Goal: Check status: Check status

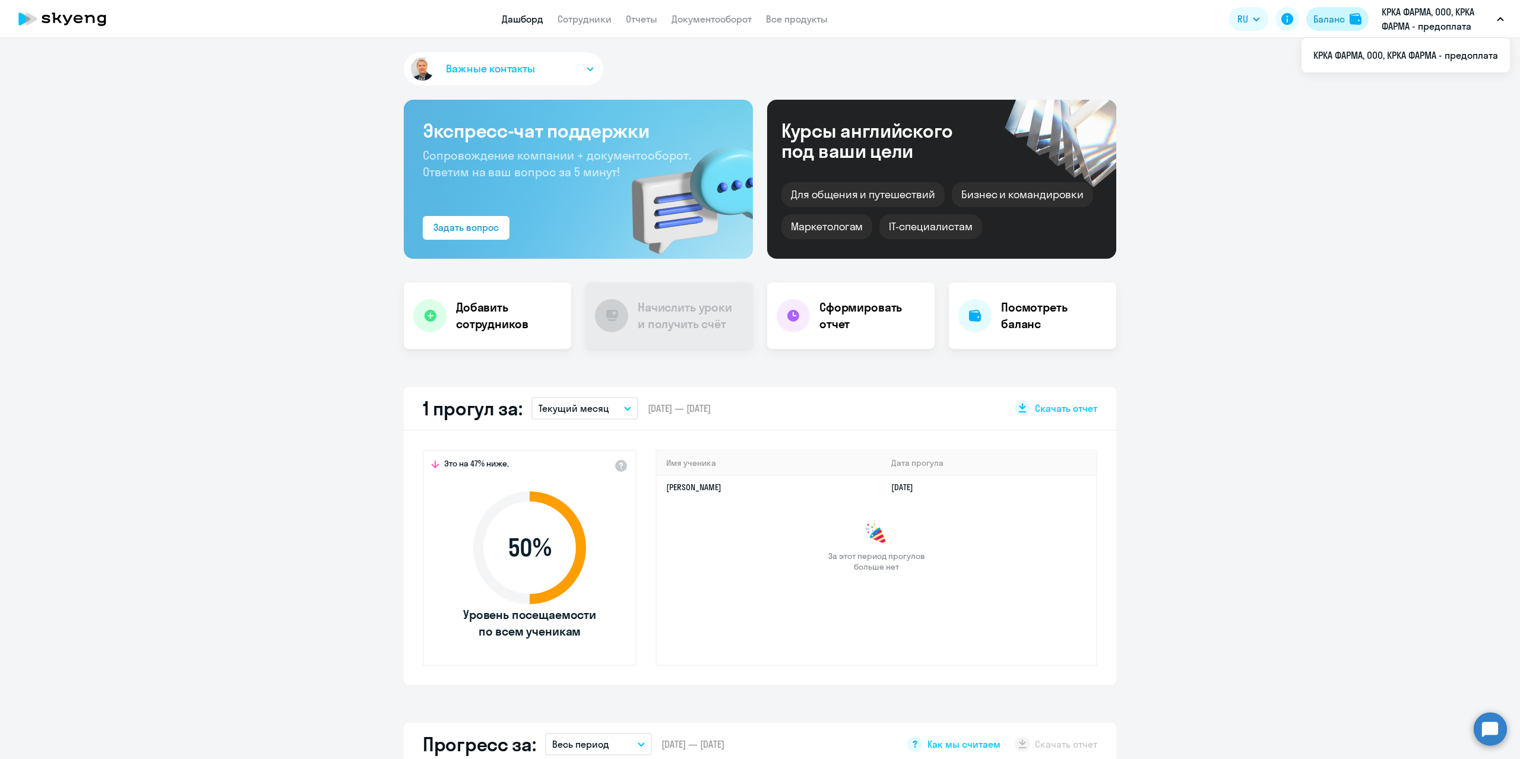
click at [1333, 28] on button "Баланс" at bounding box center [1337, 19] width 62 height 24
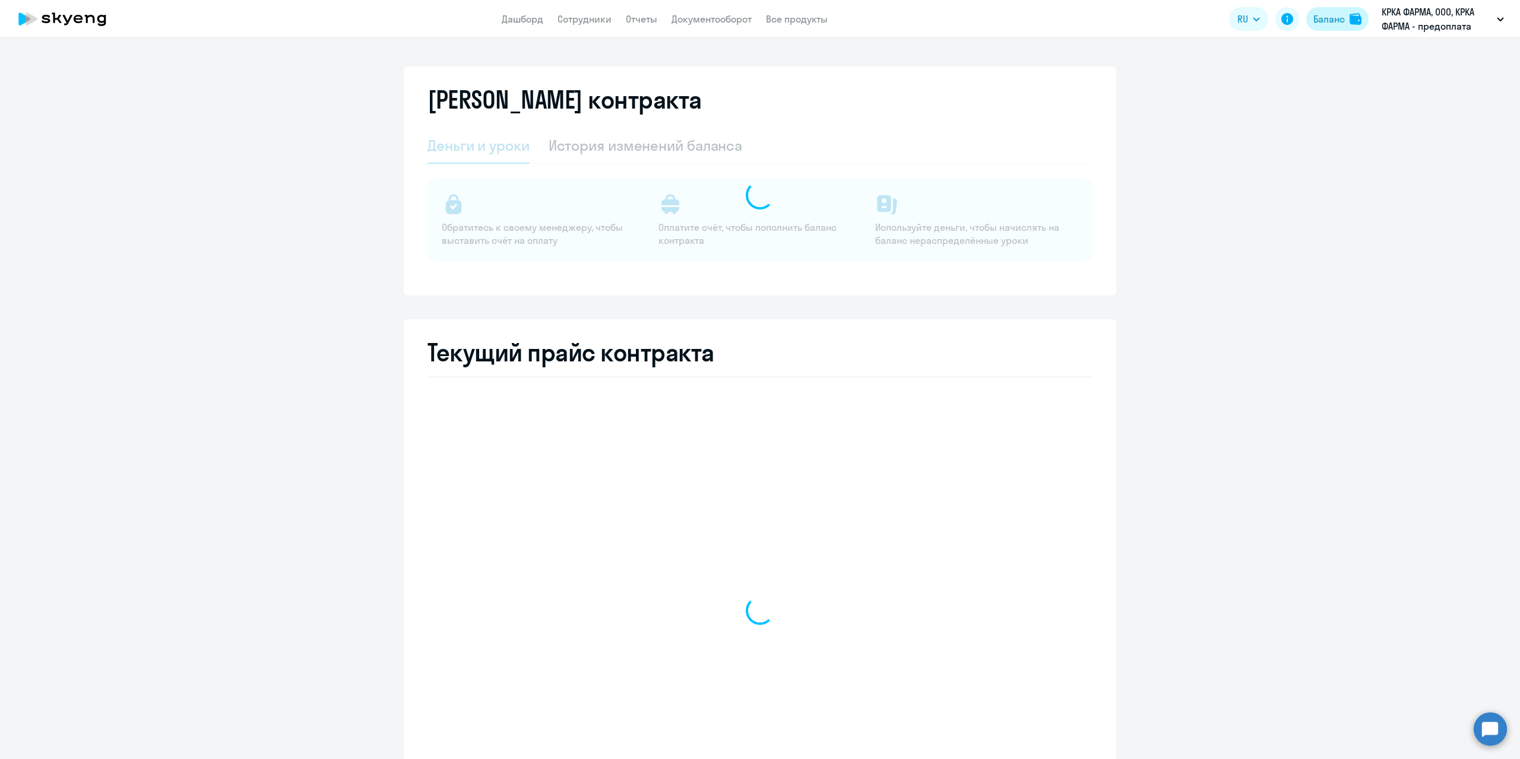
select select "english_adult_not_native_speaker"
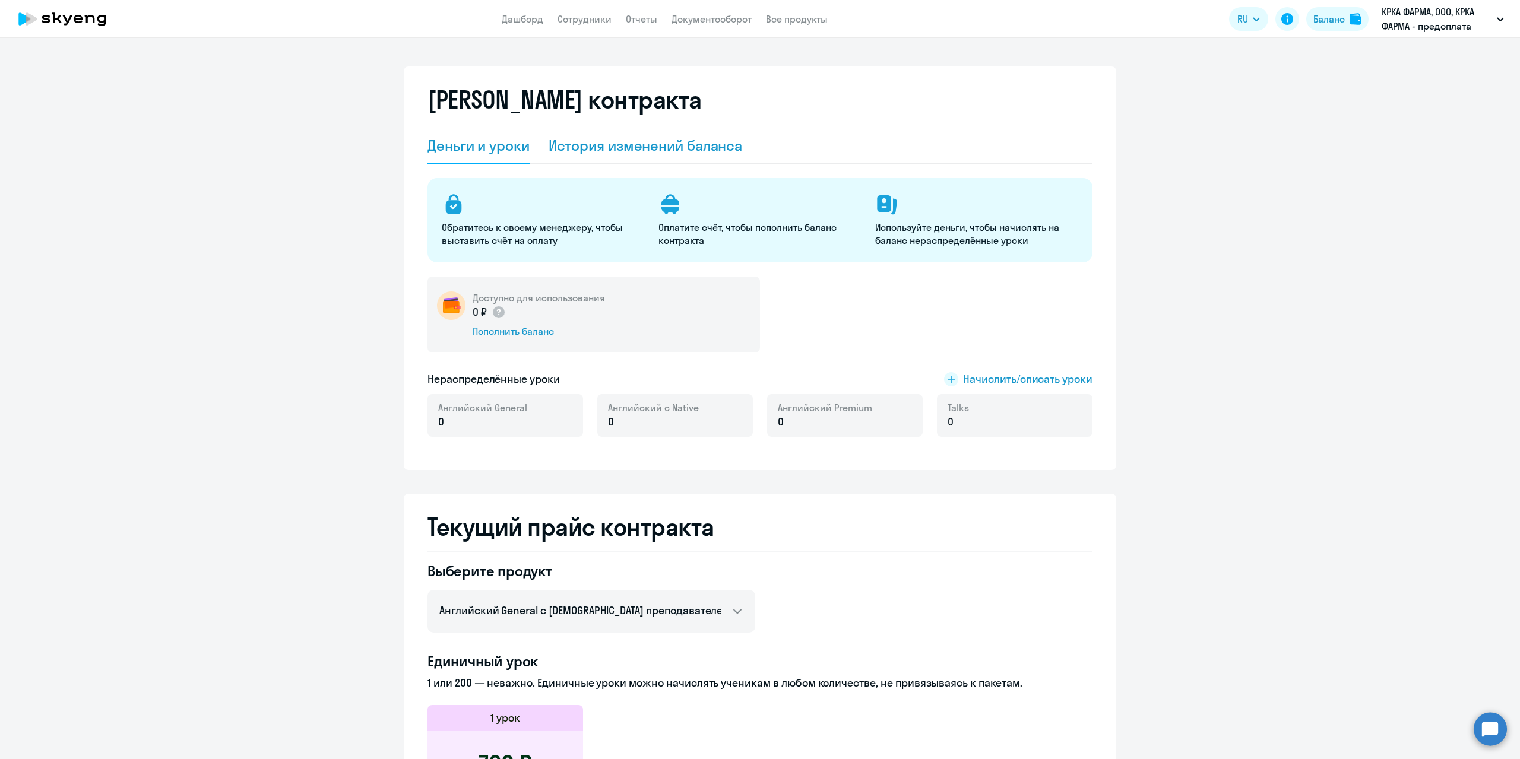
click at [655, 141] on div "История изменений баланса" at bounding box center [646, 145] width 194 height 19
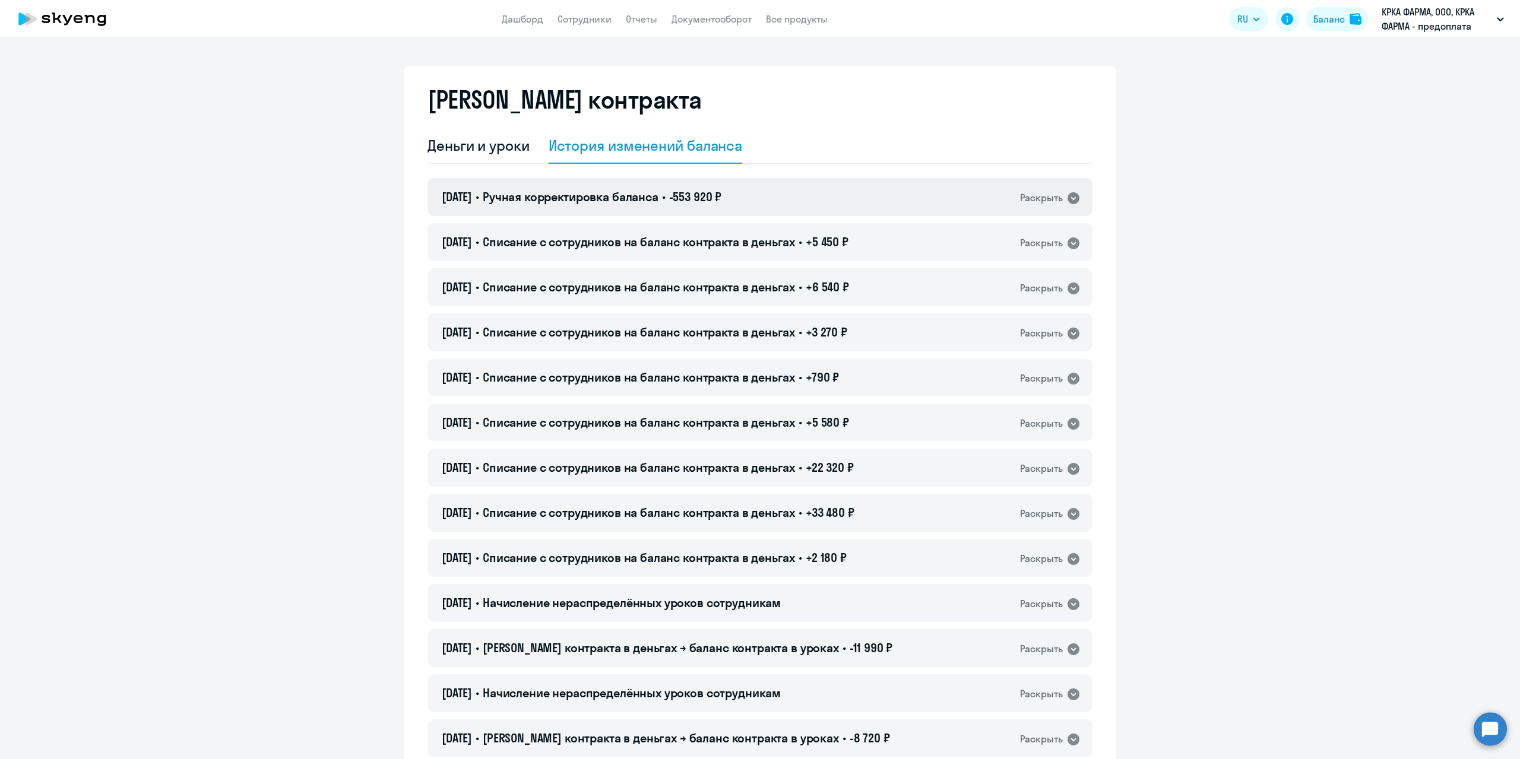
click at [1027, 204] on div "Раскрыть" at bounding box center [1041, 198] width 43 height 15
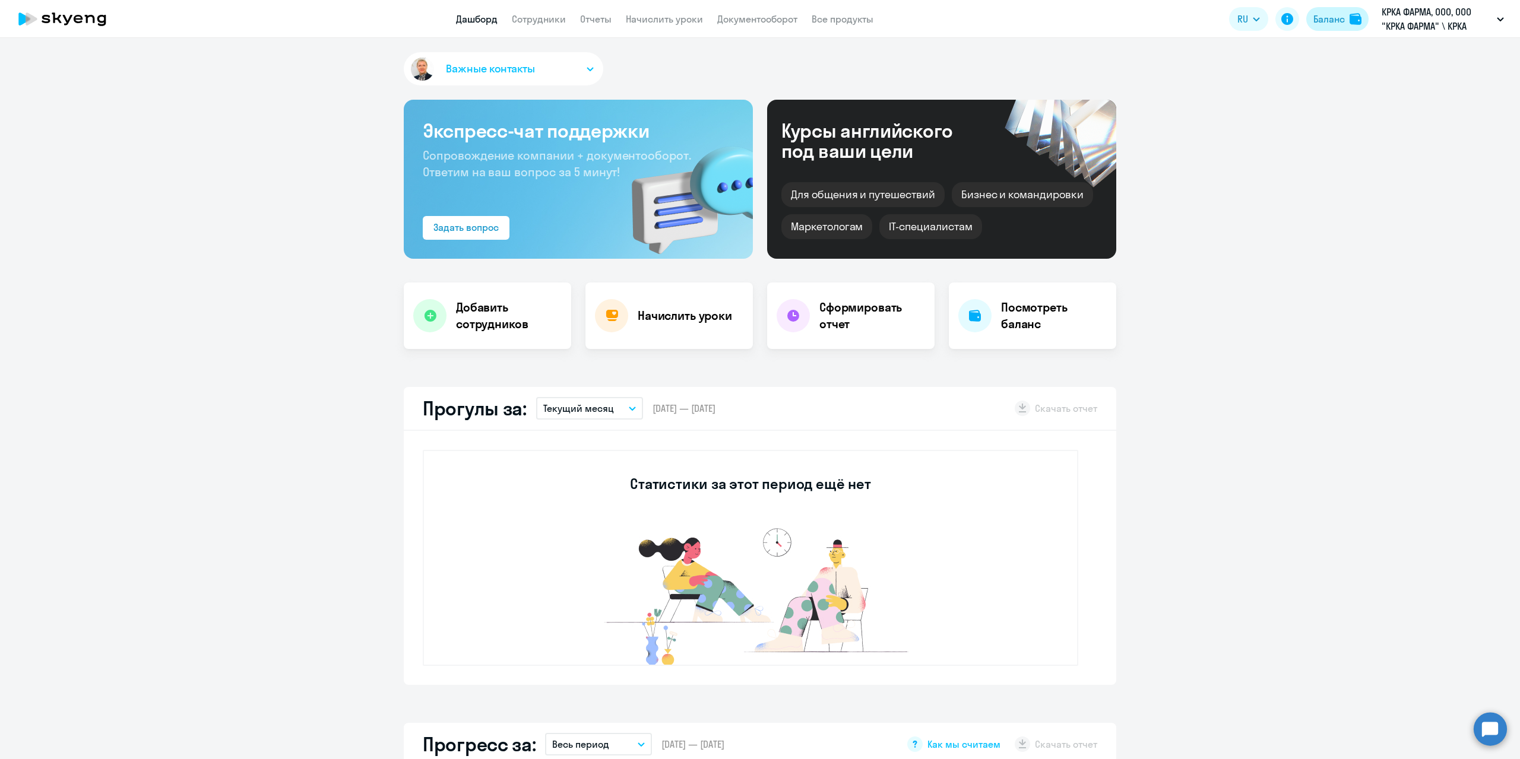
click at [1346, 27] on button "Баланс" at bounding box center [1337, 19] width 62 height 24
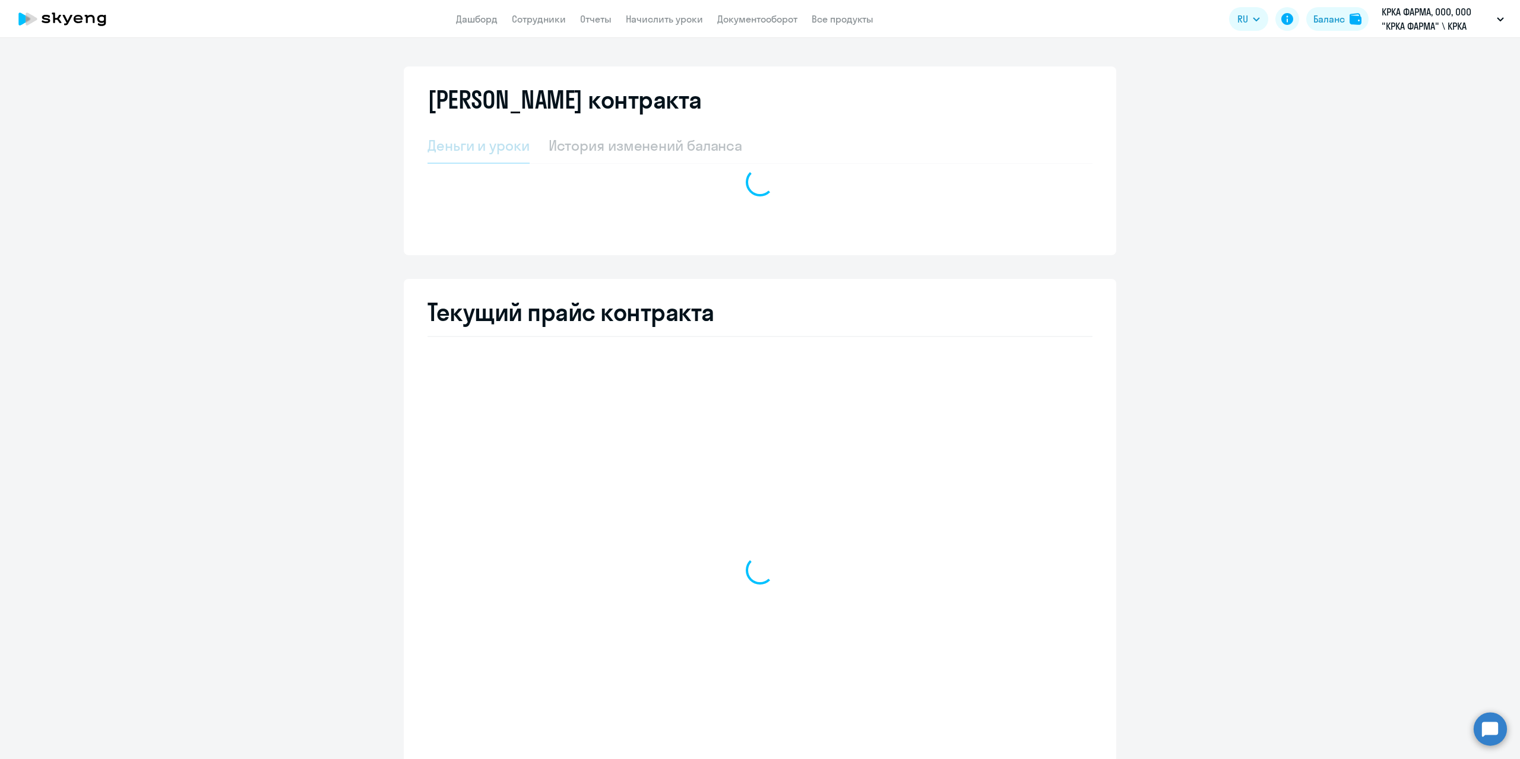
select select "english_adult_not_native_speaker"
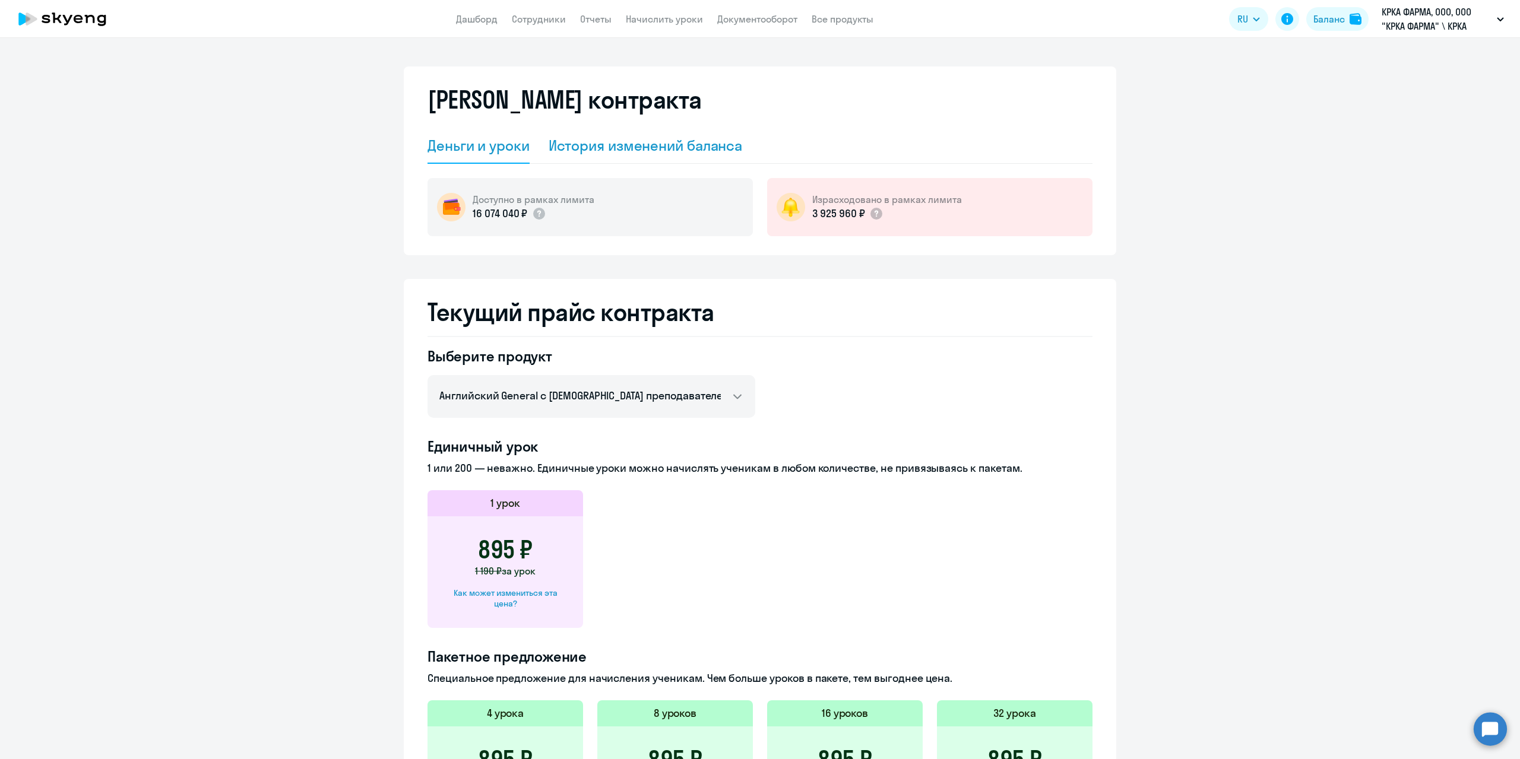
click at [691, 142] on div "История изменений баланса" at bounding box center [646, 145] width 194 height 19
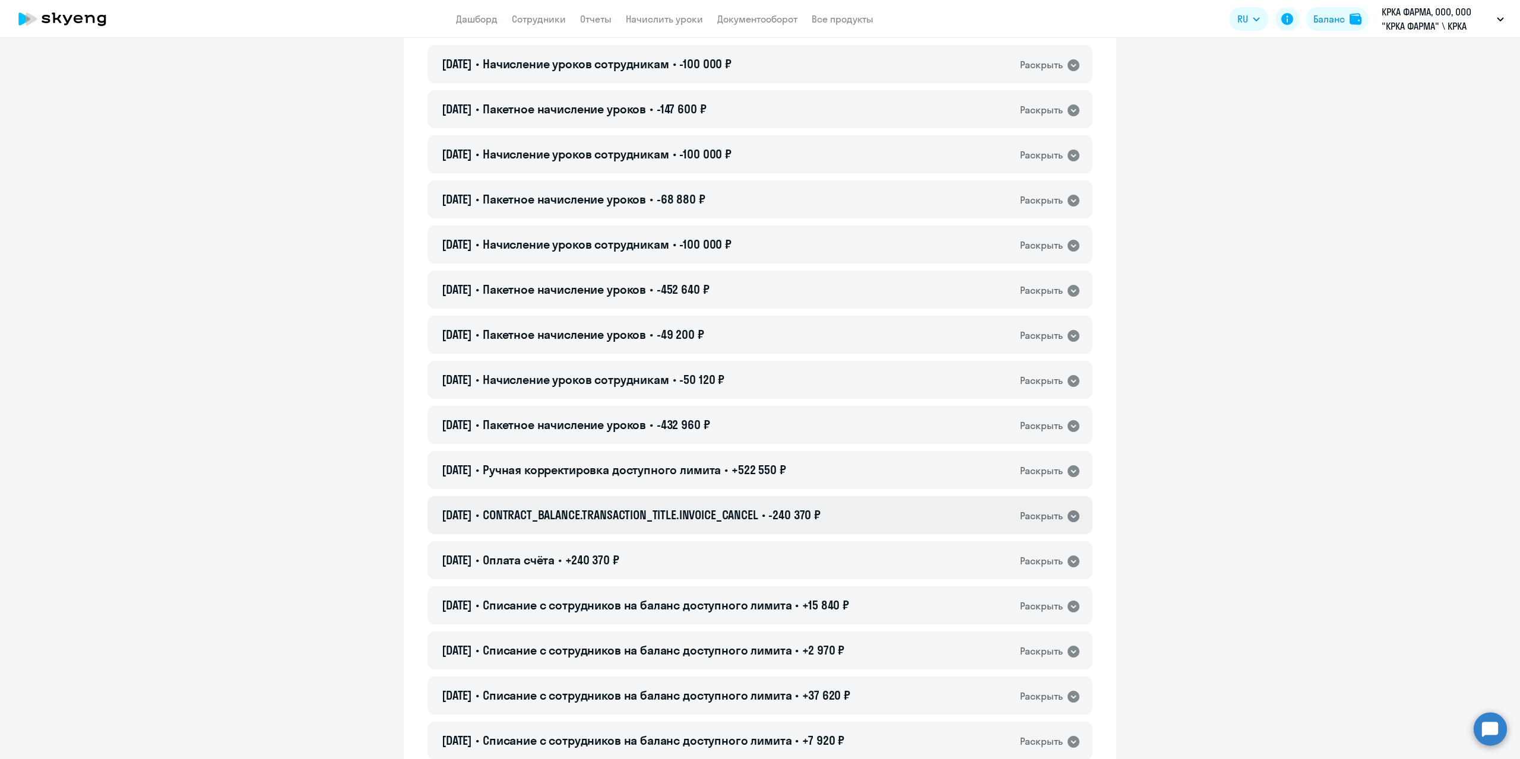
scroll to position [712, 0]
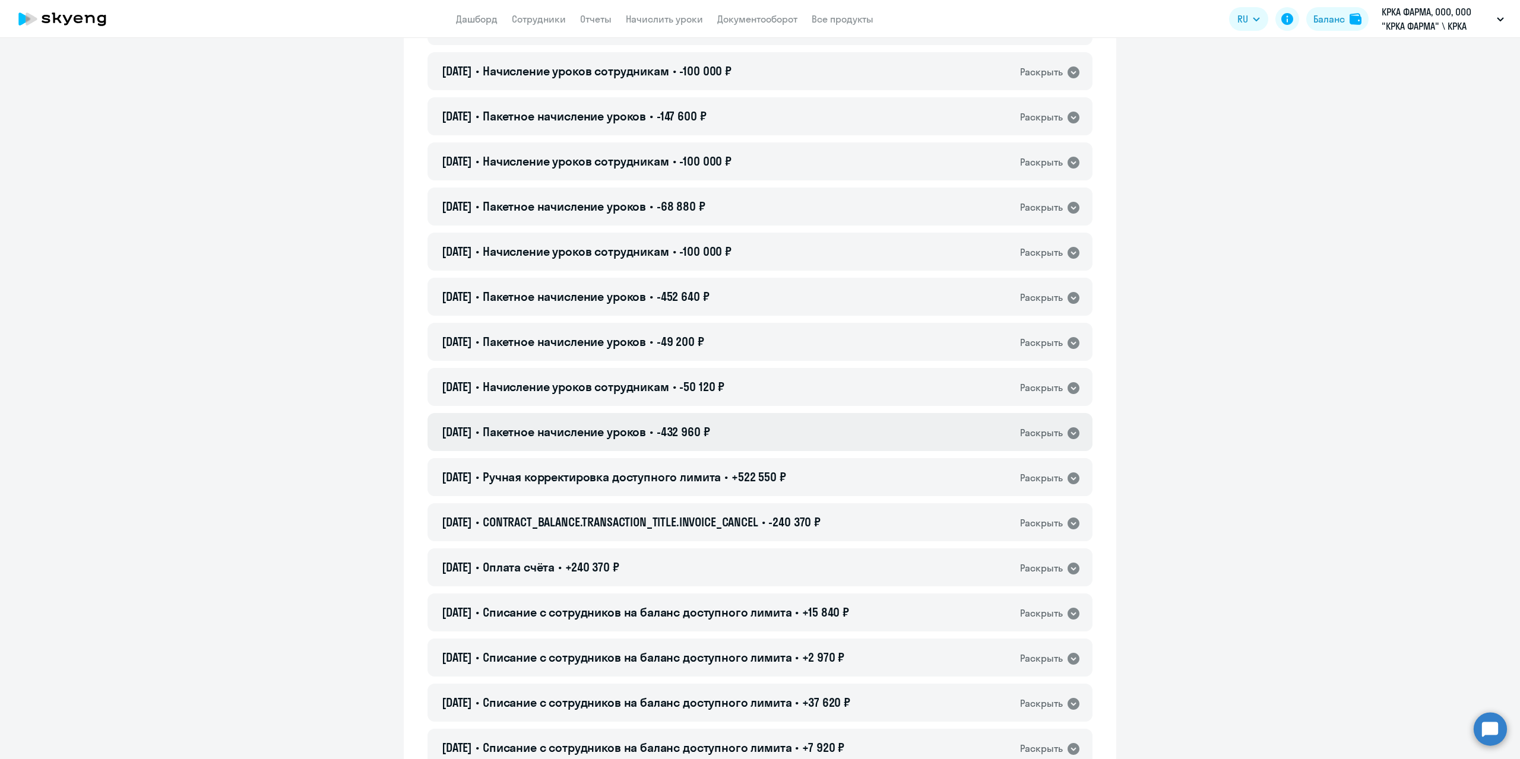
click at [1024, 428] on div "Раскрыть" at bounding box center [1041, 433] width 43 height 15
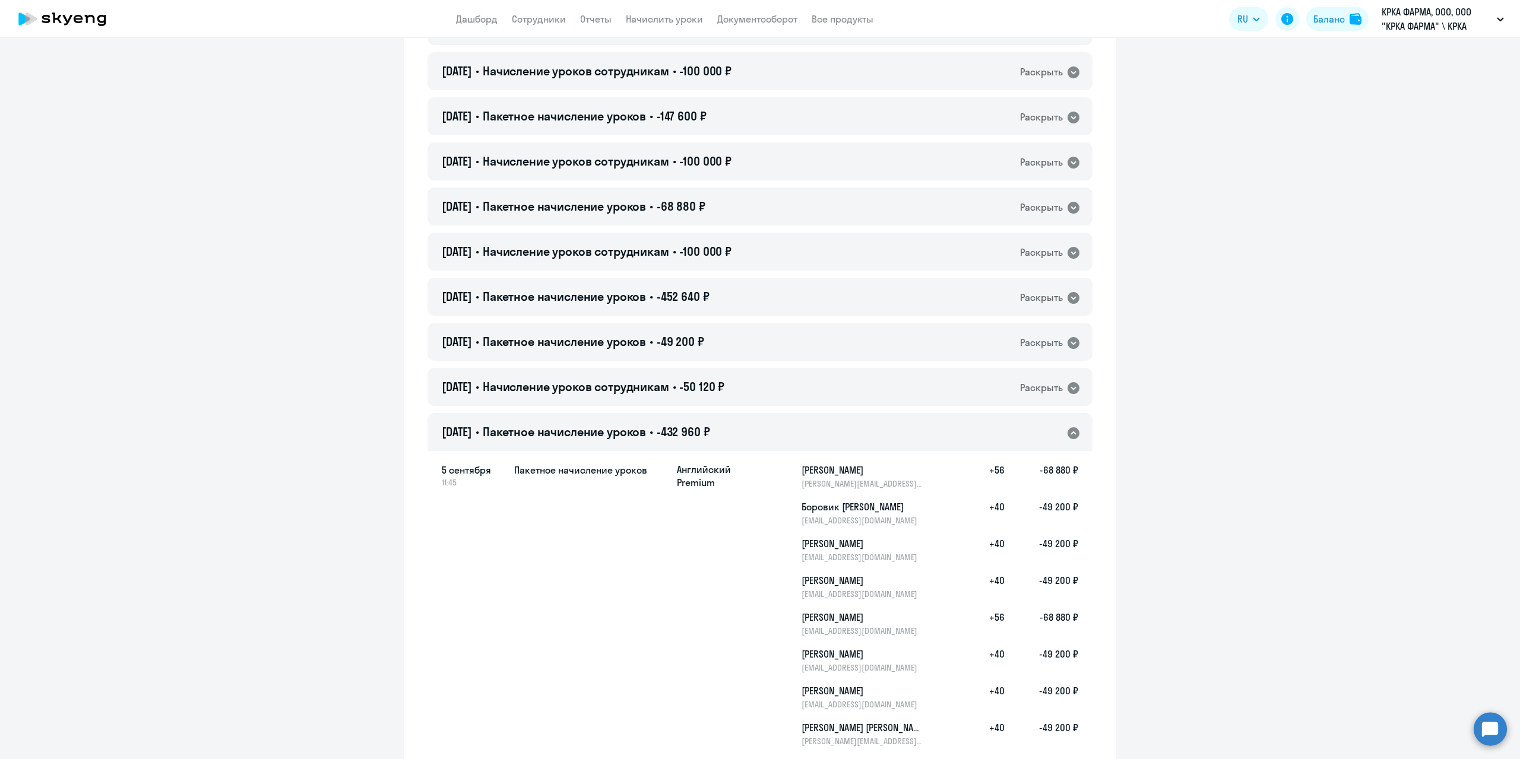
click at [1072, 436] on icon at bounding box center [1074, 433] width 12 height 12
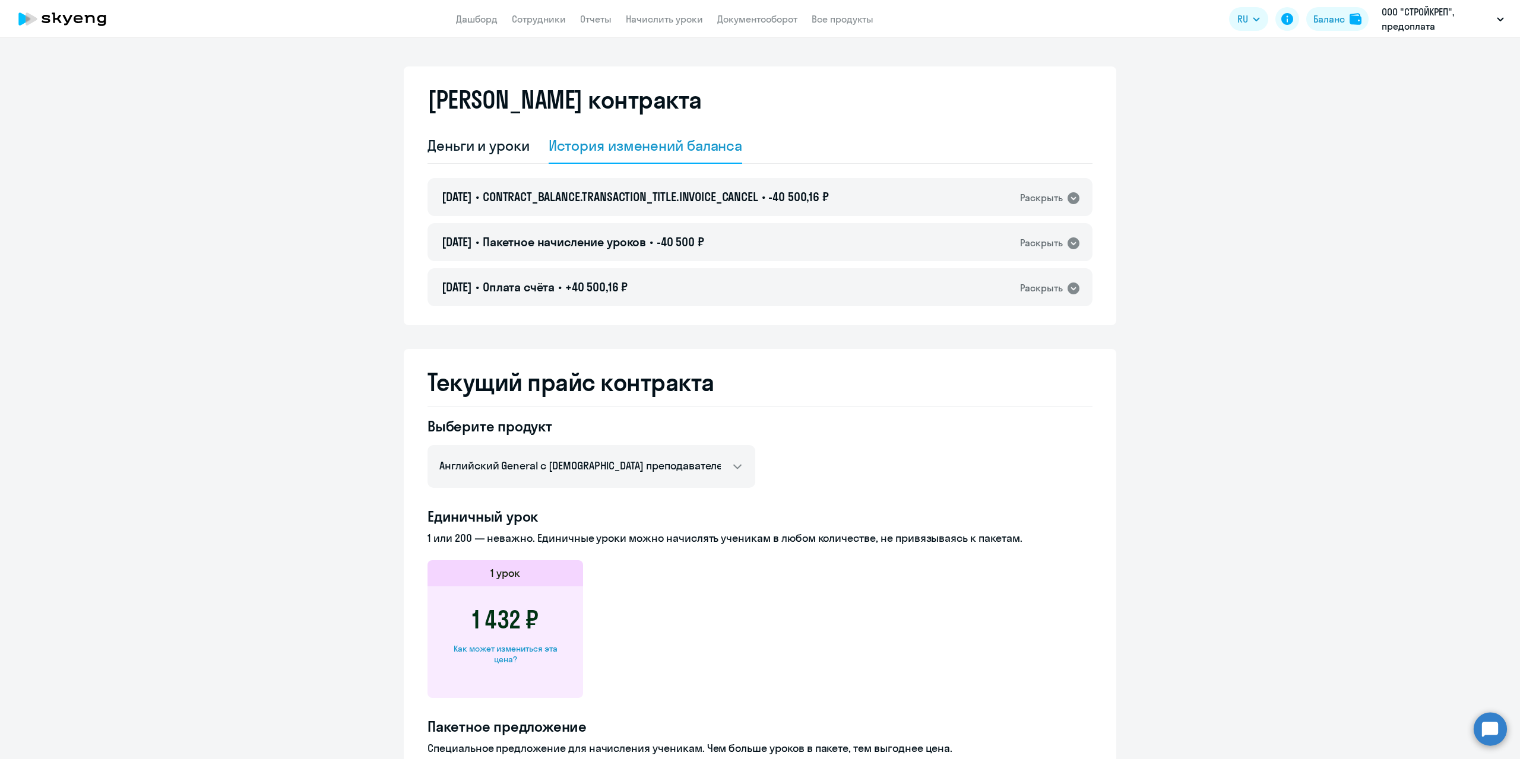
select select "english_adult_not_native_speaker"
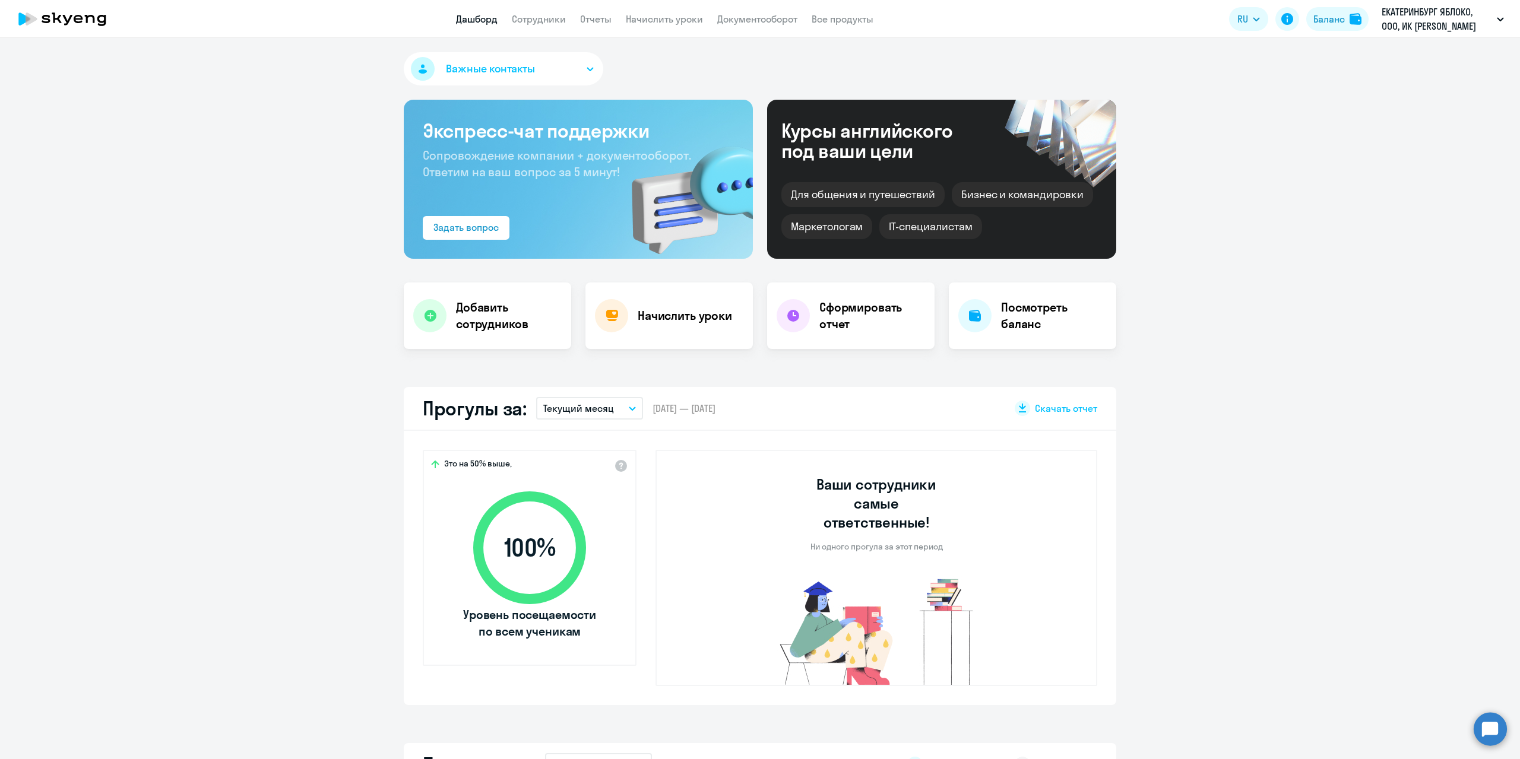
select select "30"
click at [541, 17] on link "Сотрудники" at bounding box center [539, 19] width 54 height 12
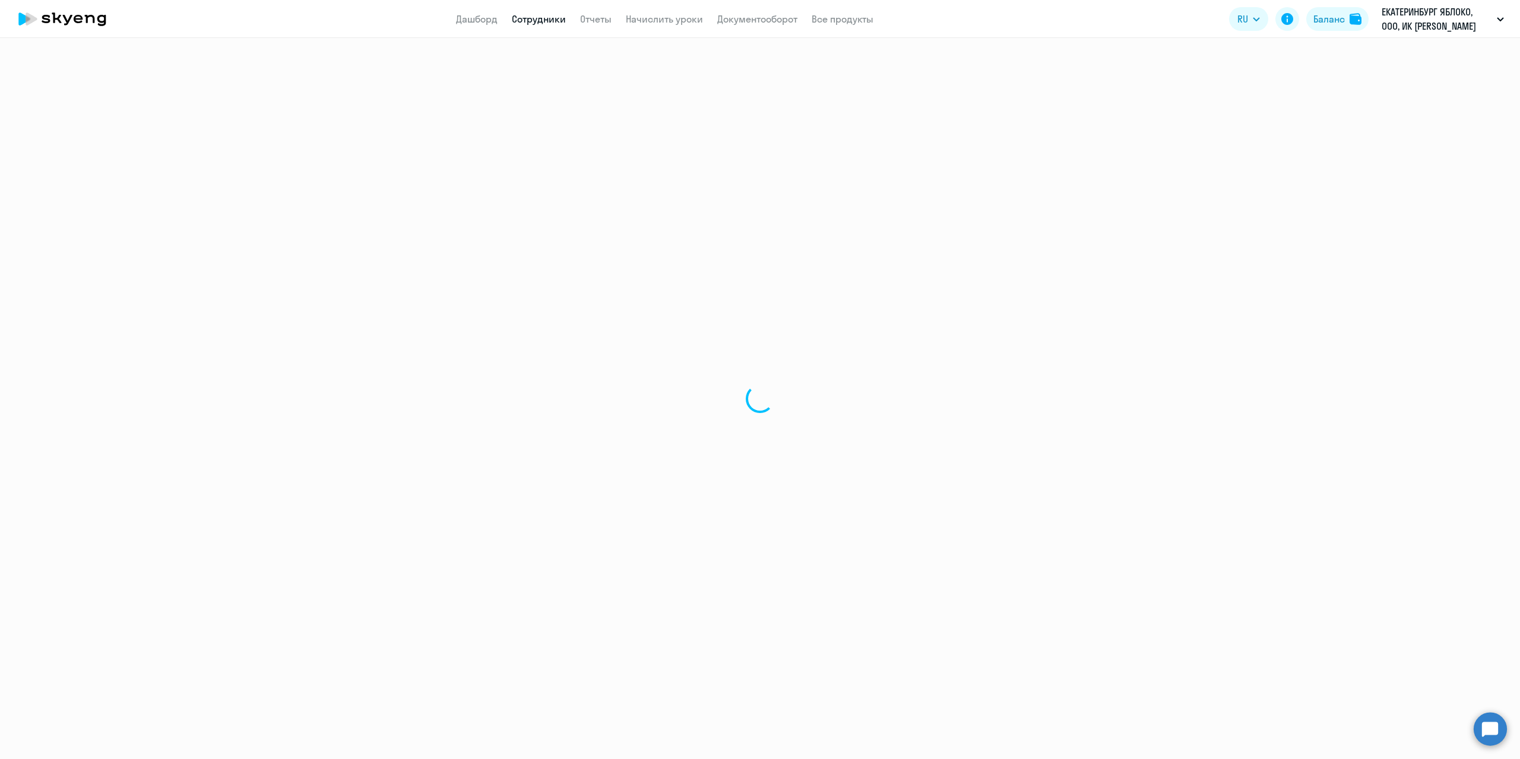
select select "30"
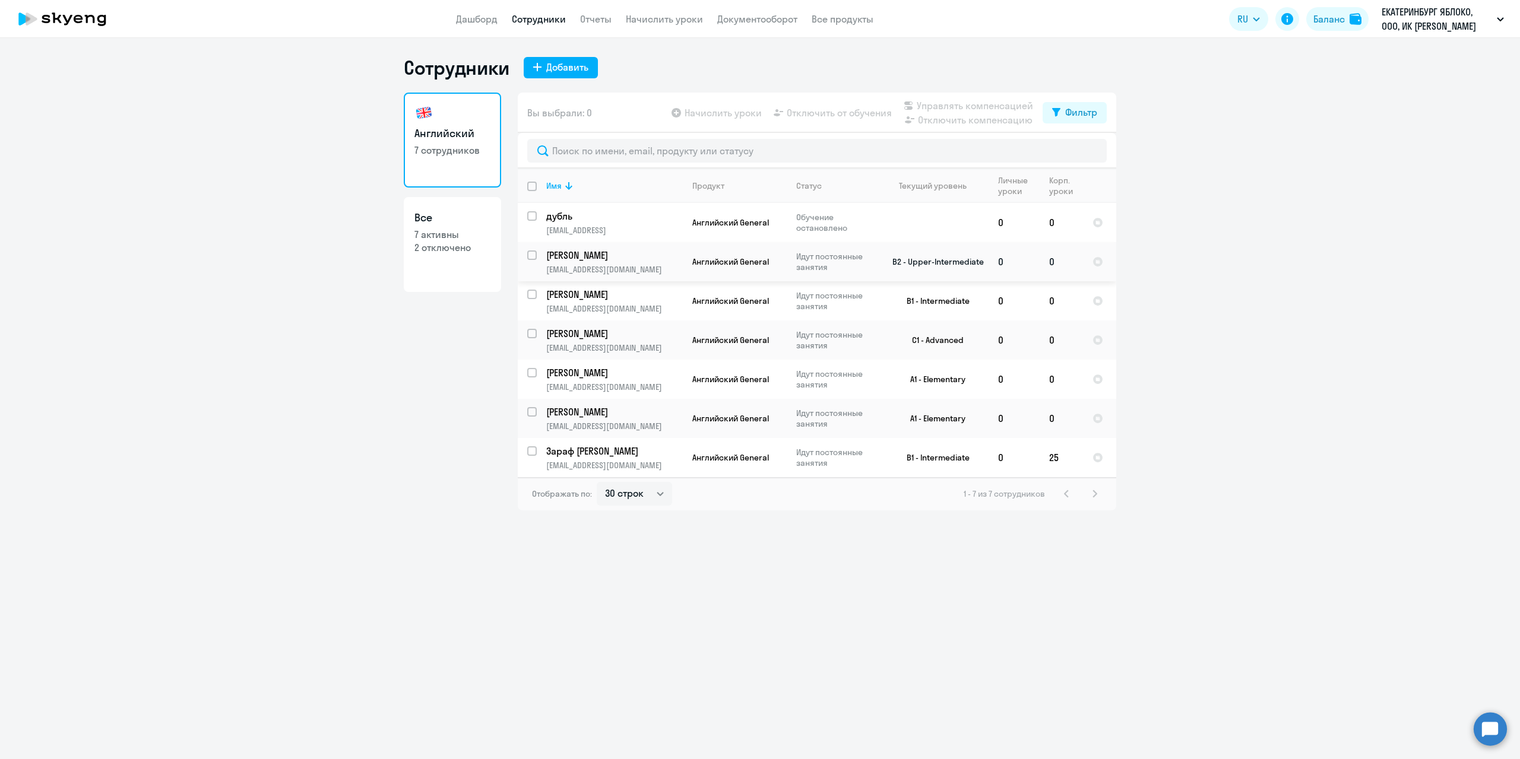
click at [622, 259] on p "Шипилова Анастасия Евгеньевна" at bounding box center [613, 255] width 134 height 13
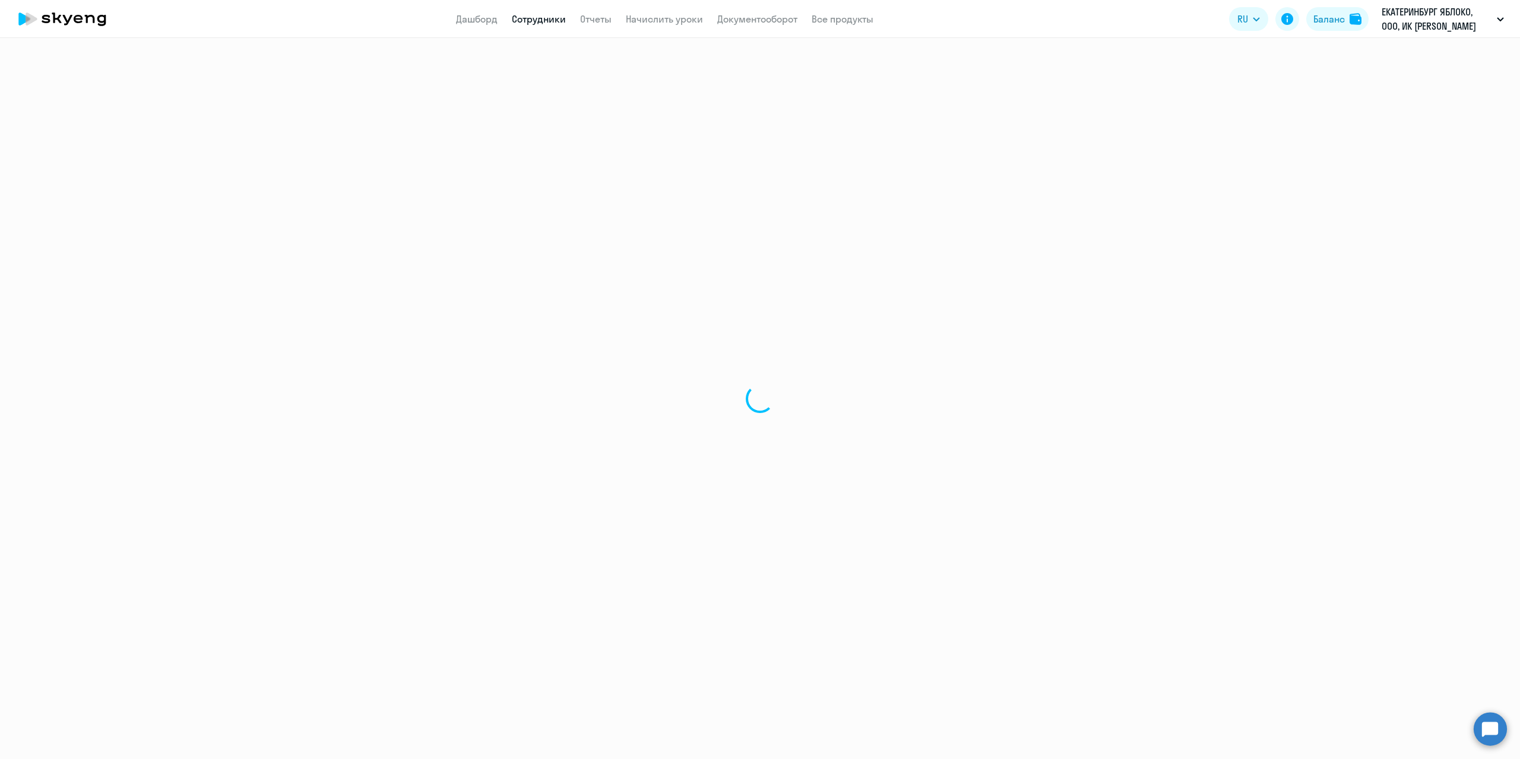
select select "english"
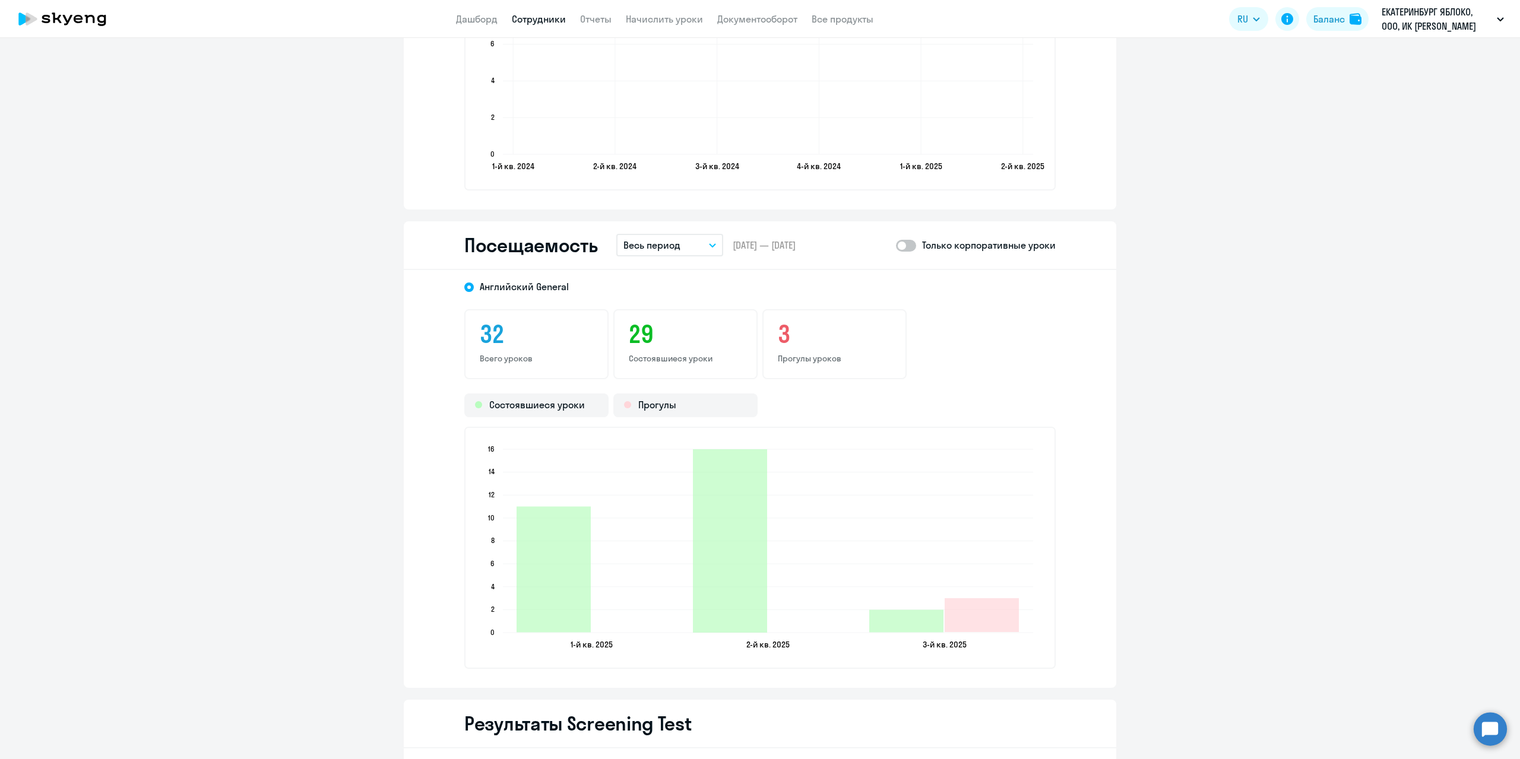
scroll to position [1366, 0]
click at [666, 406] on div "Прогулы" at bounding box center [685, 406] width 144 height 24
click at [712, 246] on button "Весь период" at bounding box center [669, 246] width 107 height 23
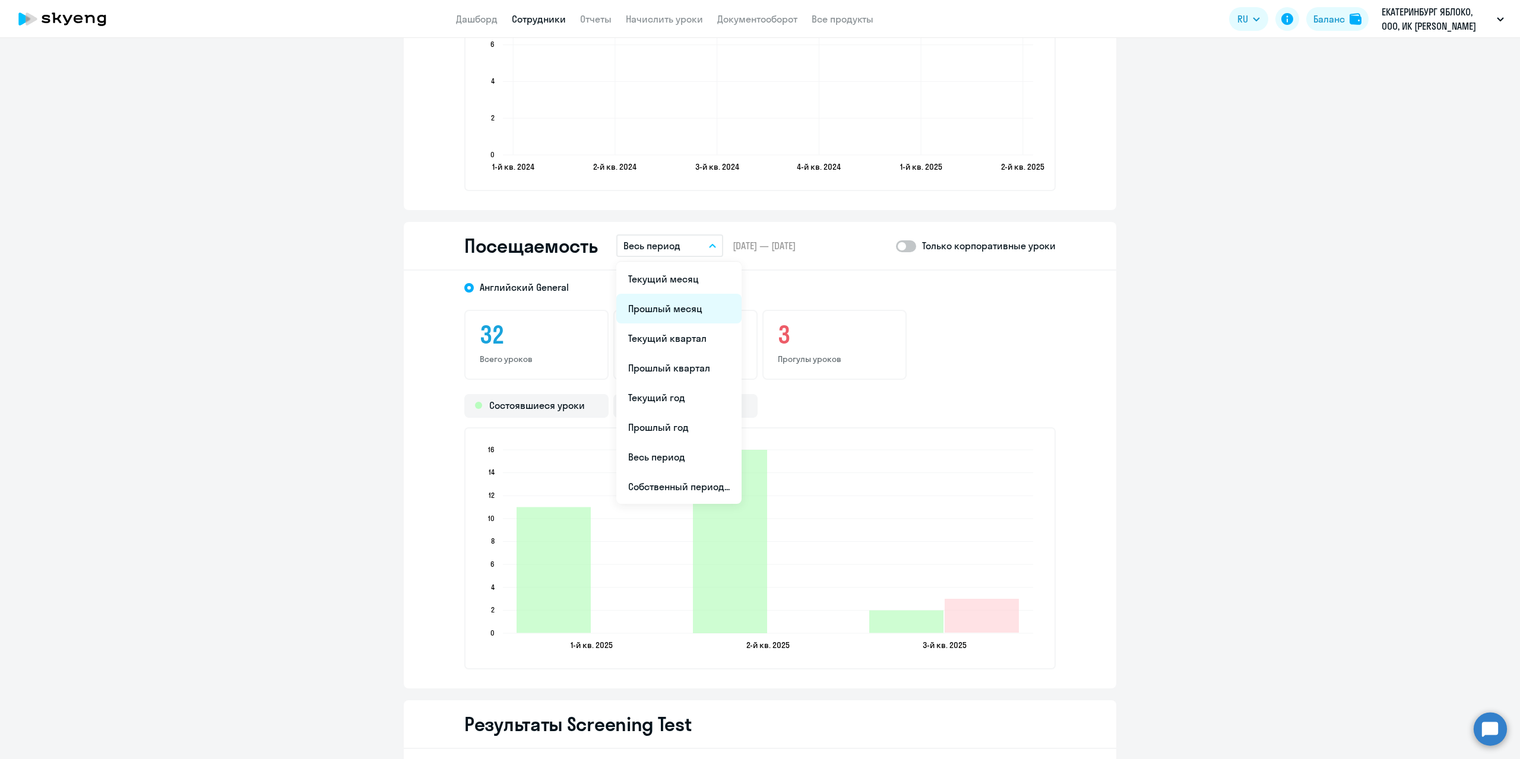
click at [683, 300] on li "Прошлый месяц" at bounding box center [678, 309] width 125 height 30
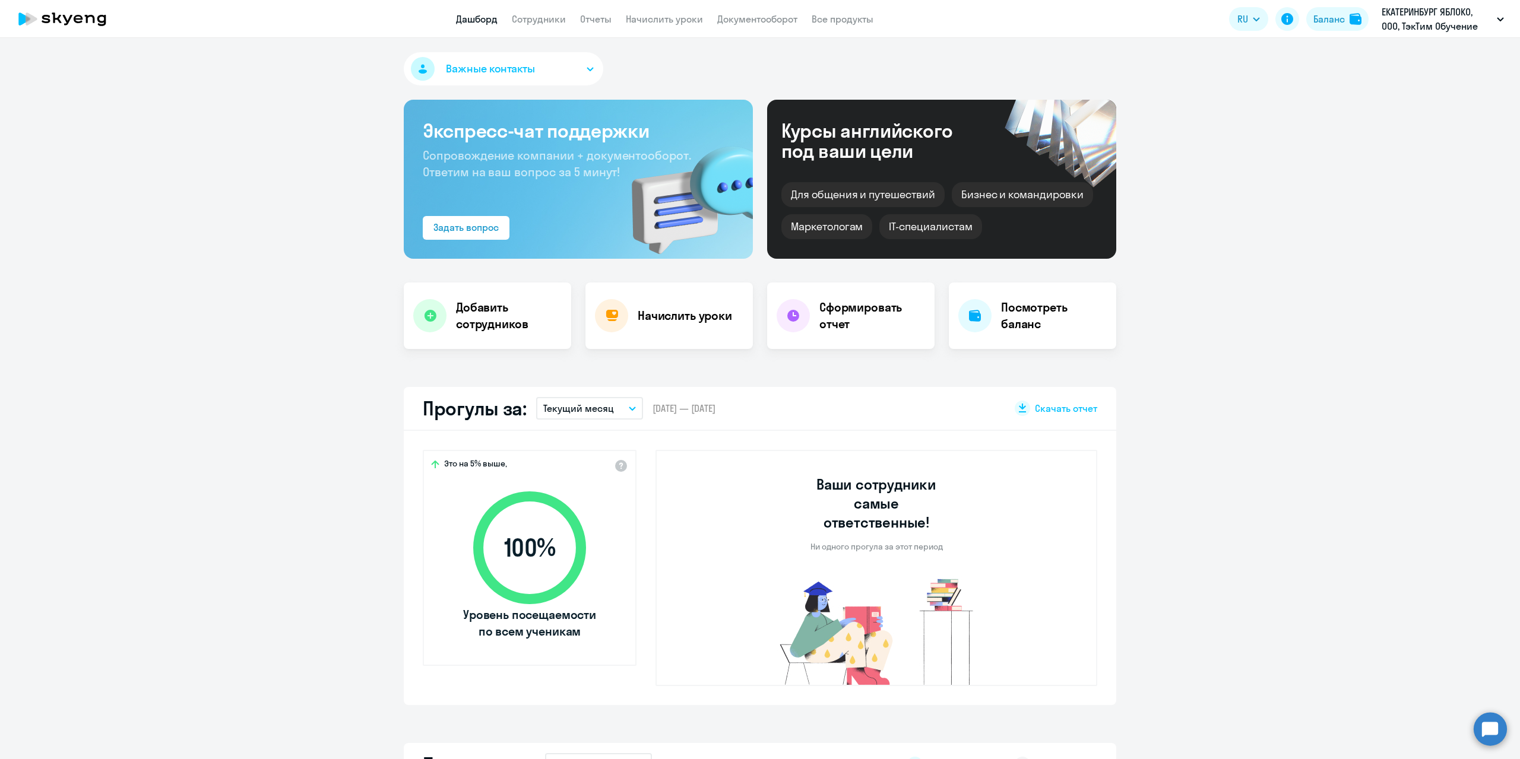
select select "30"
click at [552, 11] on app-header "Дашборд Сотрудники Отчеты Начислить уроки Документооборот Все продукты Дашборд …" at bounding box center [760, 19] width 1520 height 38
click at [547, 12] on app-menu-item-link "Сотрудники" at bounding box center [539, 19] width 54 height 15
click at [541, 20] on link "Сотрудники" at bounding box center [539, 19] width 54 height 12
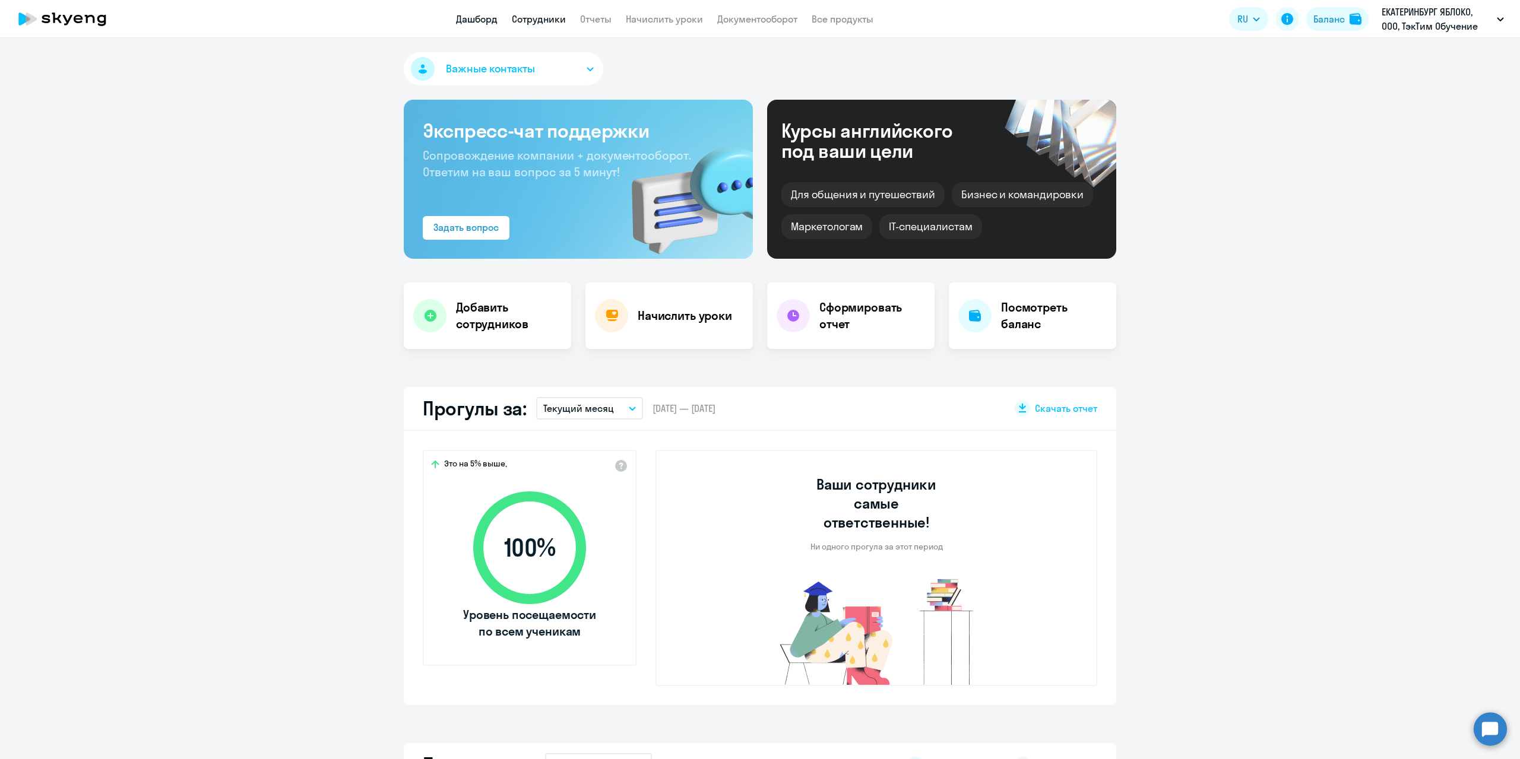
select select "30"
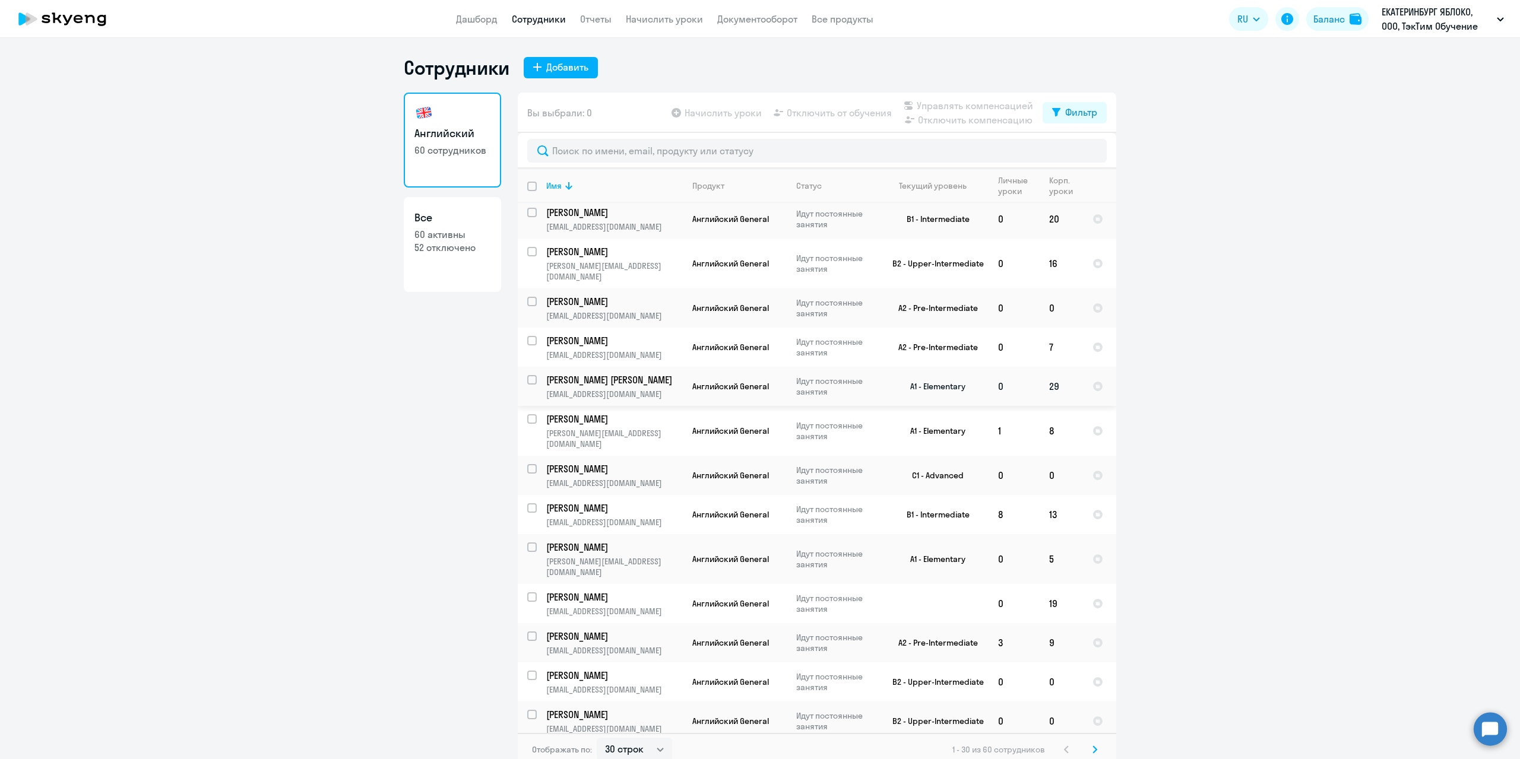
scroll to position [475, 0]
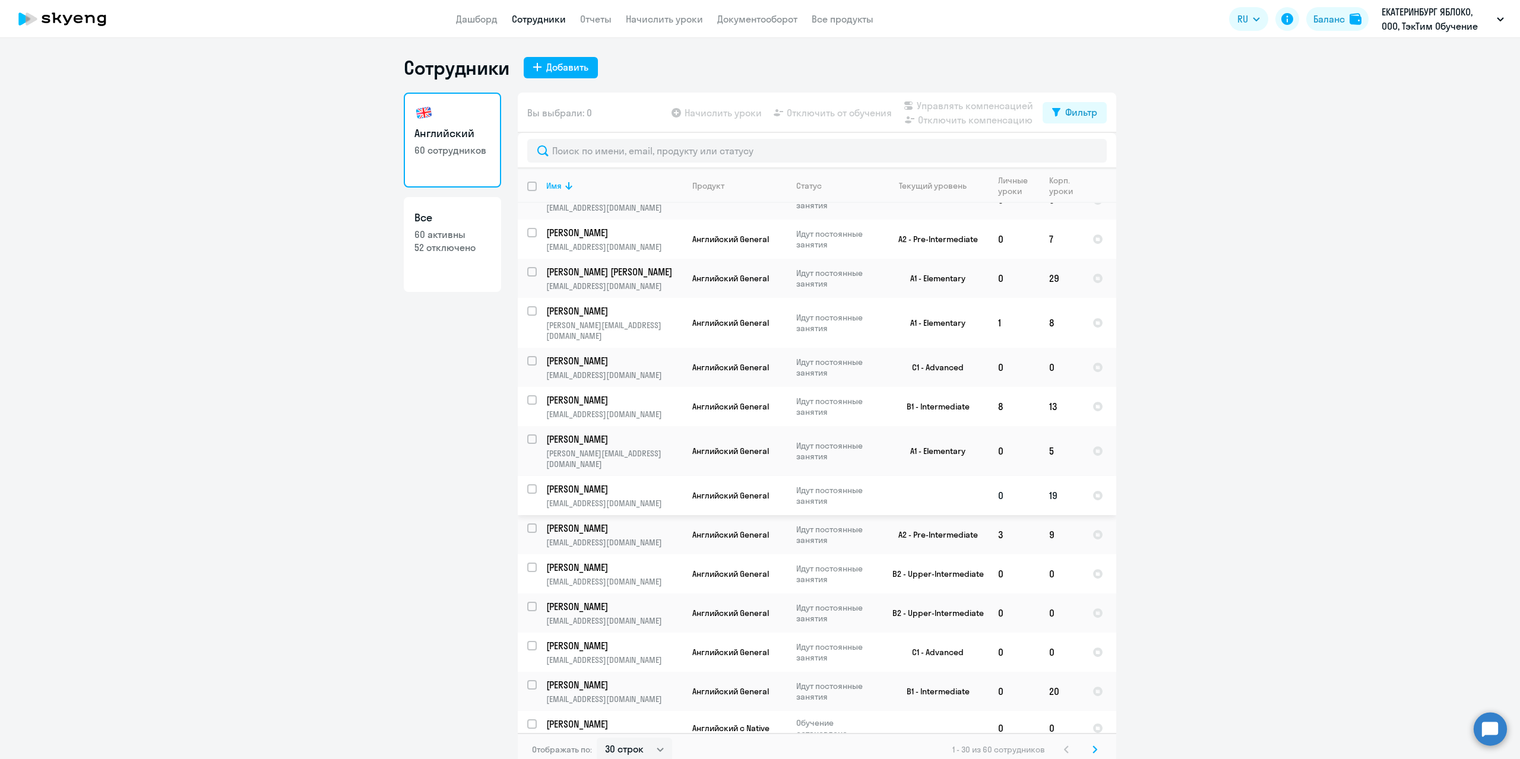
click at [596, 476] on td "[PERSON_NAME] [PERSON_NAME][EMAIL_ADDRESS][DOMAIN_NAME]" at bounding box center [610, 495] width 146 height 39
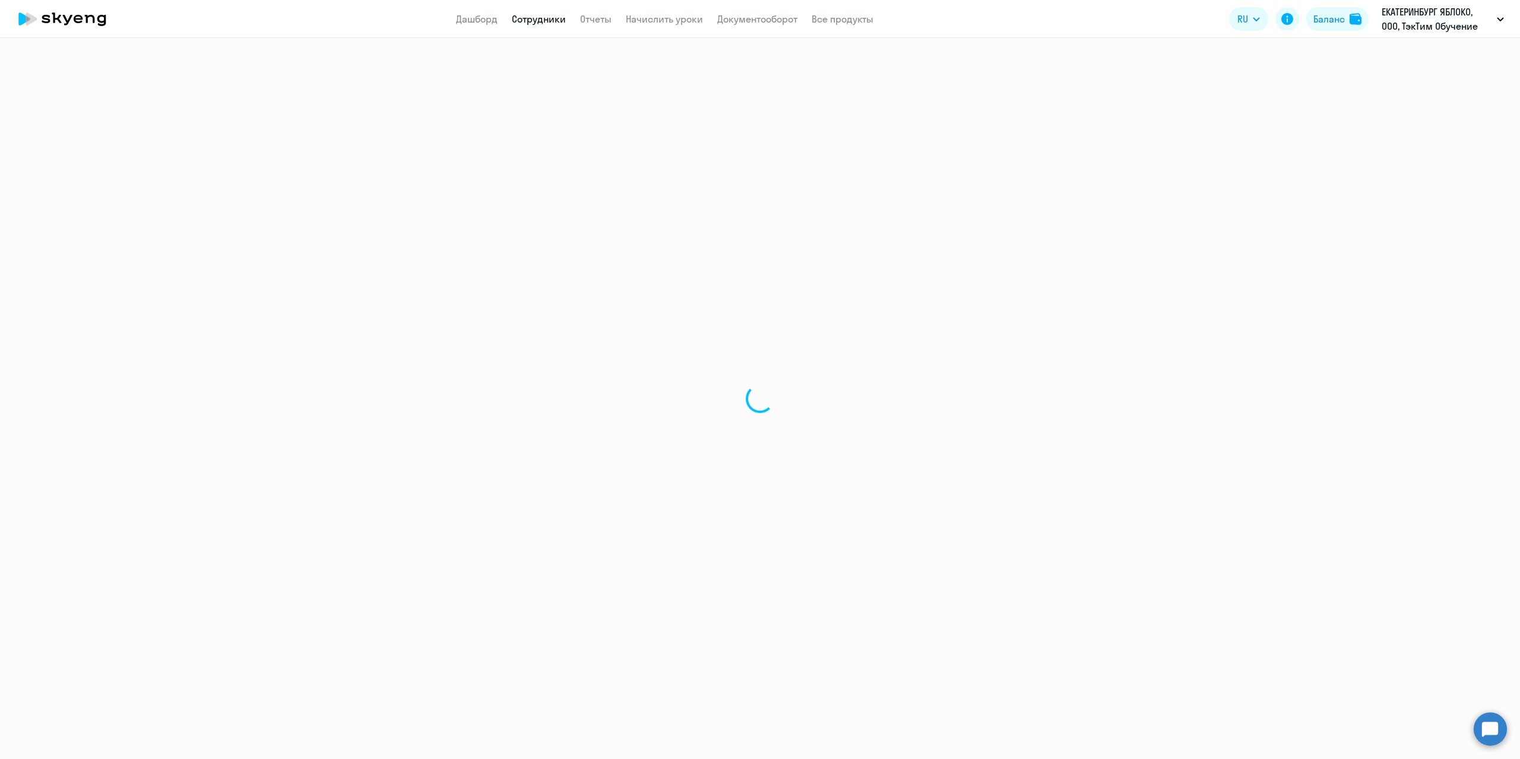
select select "english"
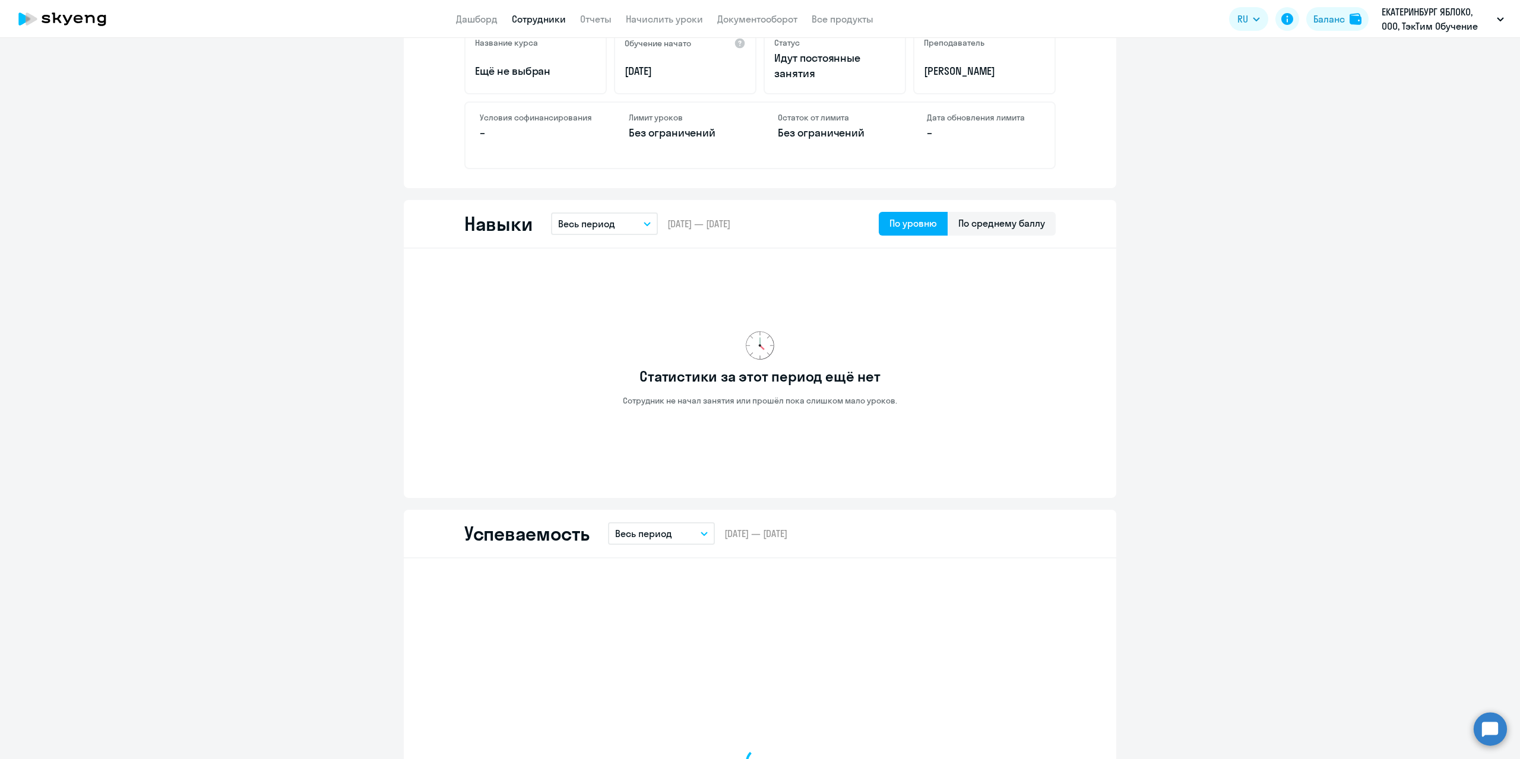
scroll to position [475, 0]
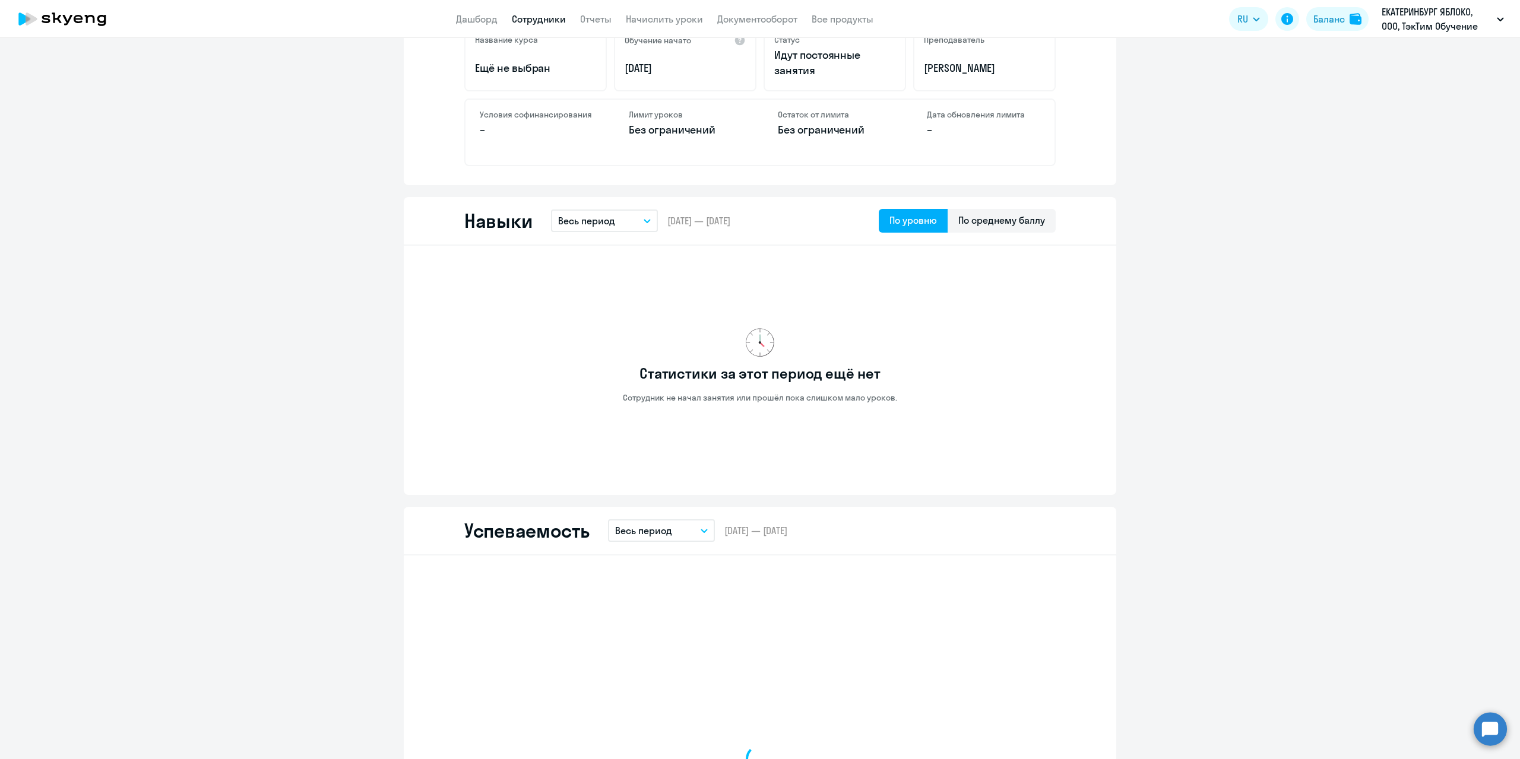
click at [629, 220] on button "Весь период" at bounding box center [604, 221] width 107 height 23
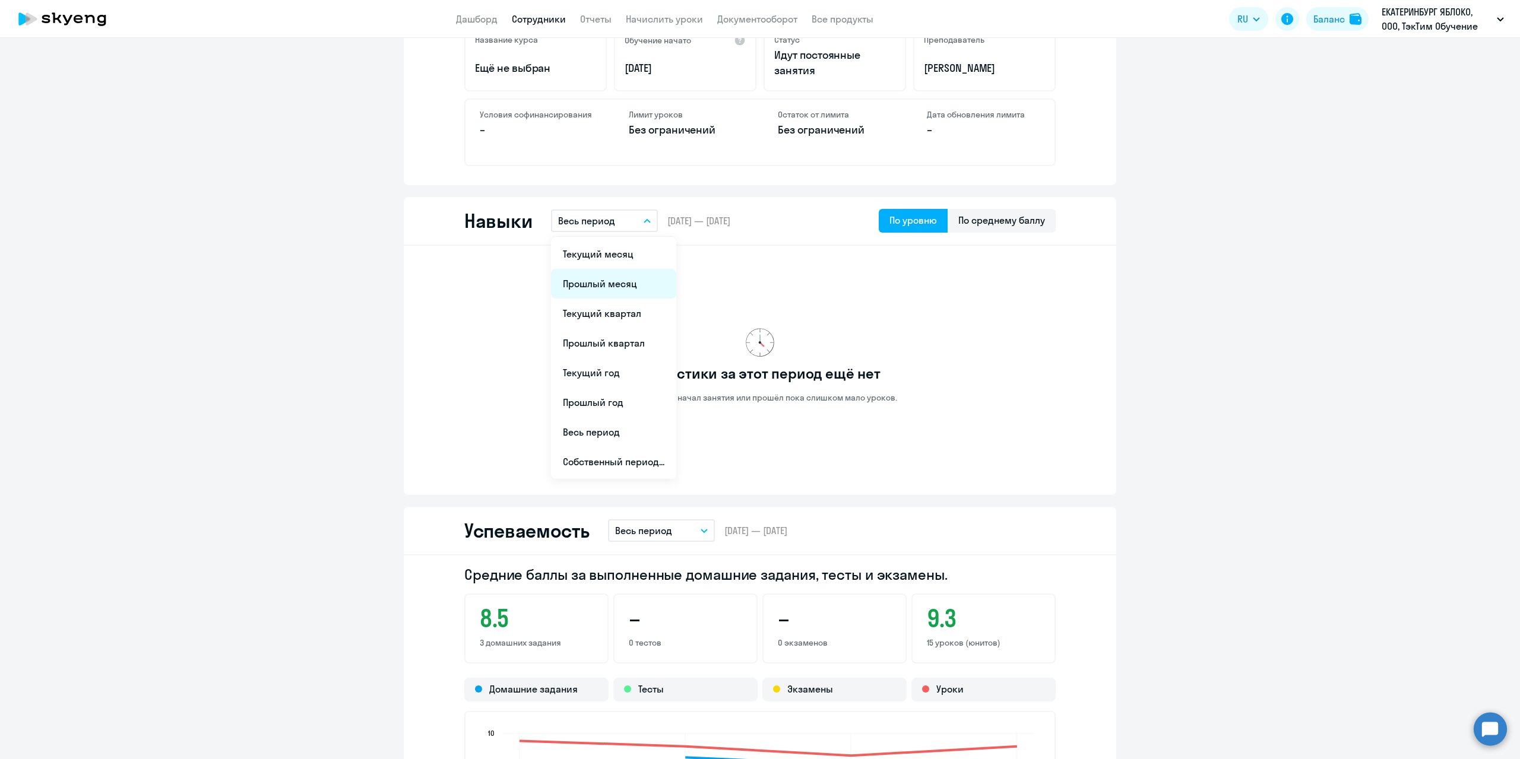
click at [612, 283] on li "Прошлый месяц" at bounding box center [613, 284] width 125 height 30
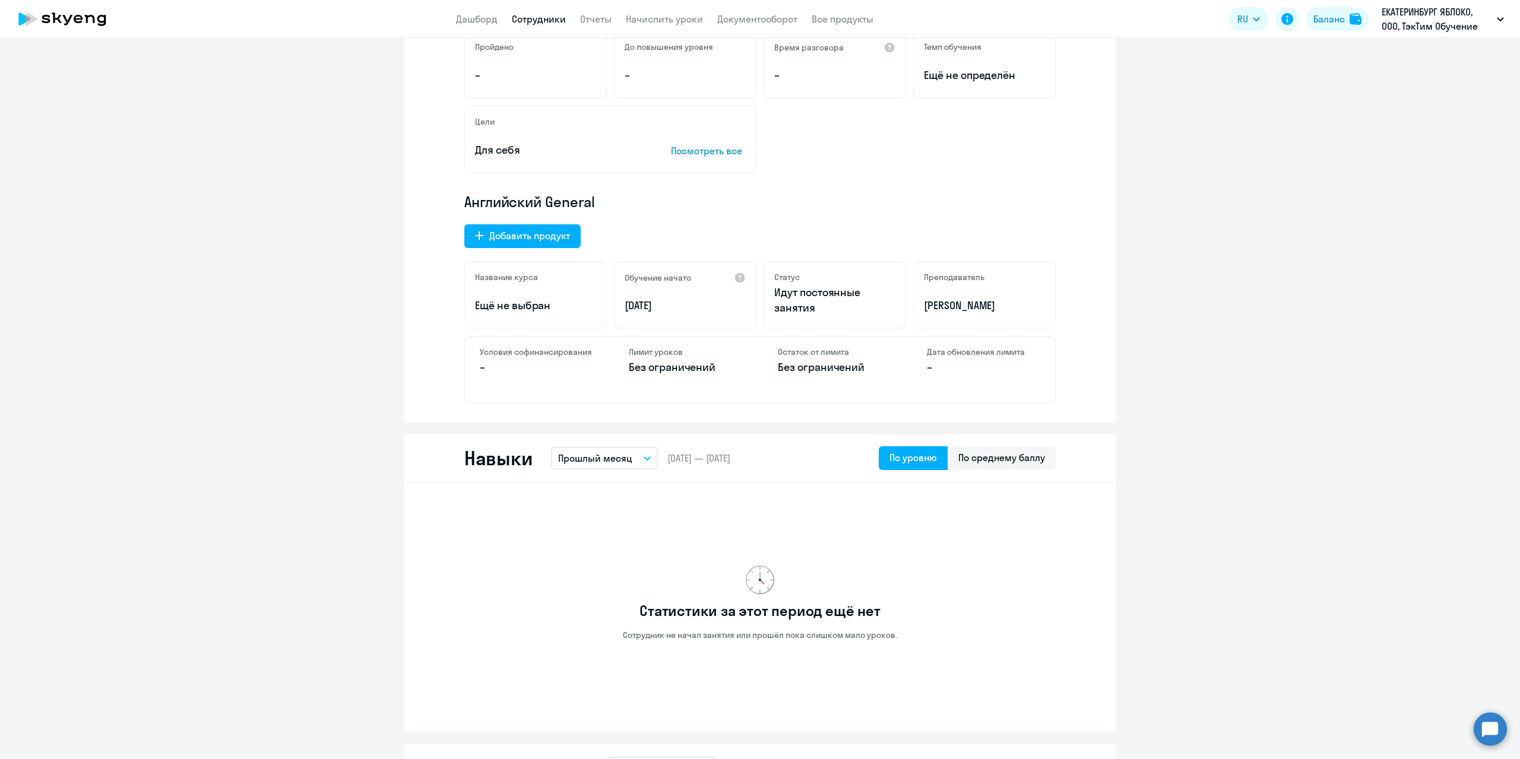
scroll to position [0, 0]
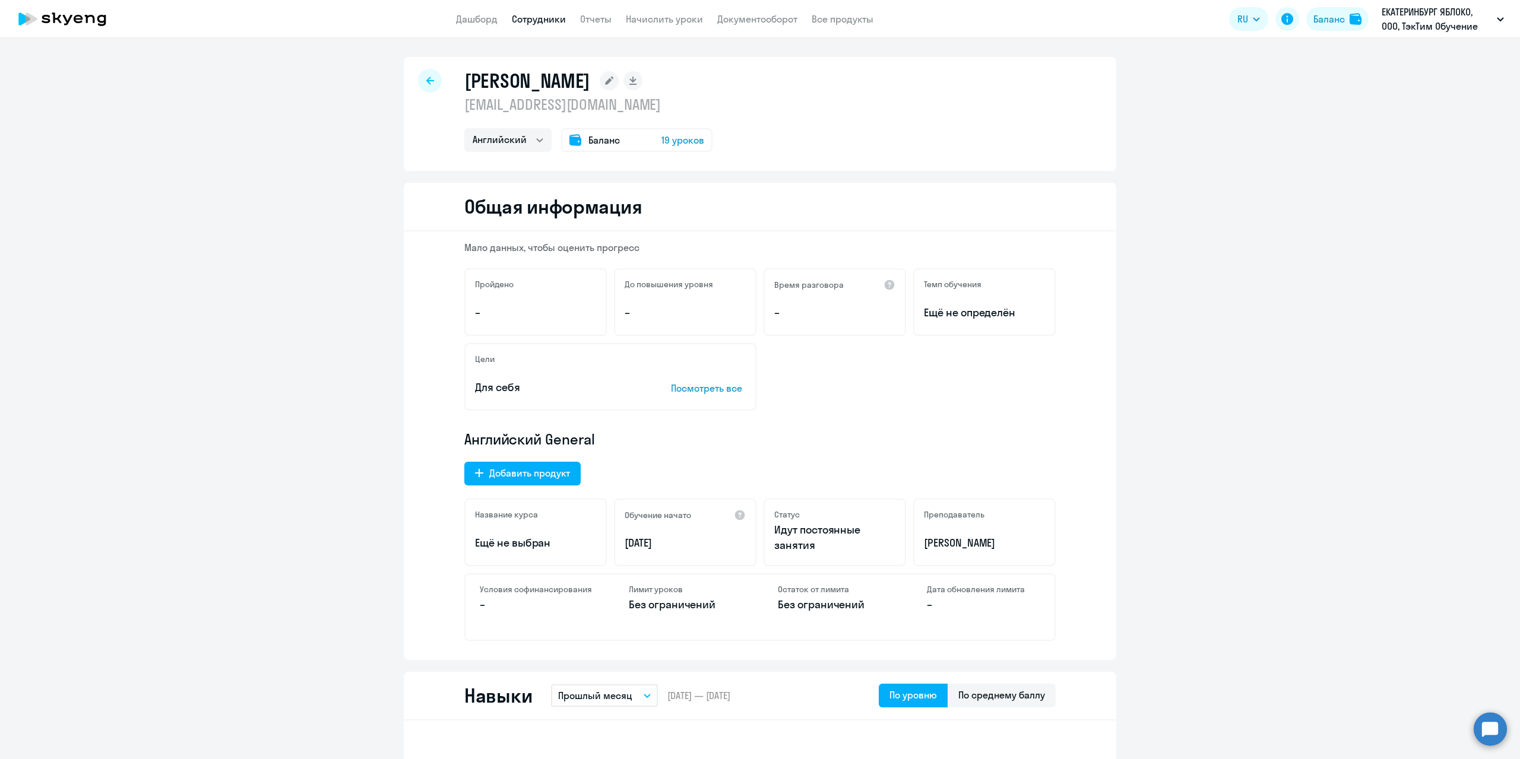
click at [429, 78] on icon at bounding box center [430, 81] width 8 height 8
select select "30"
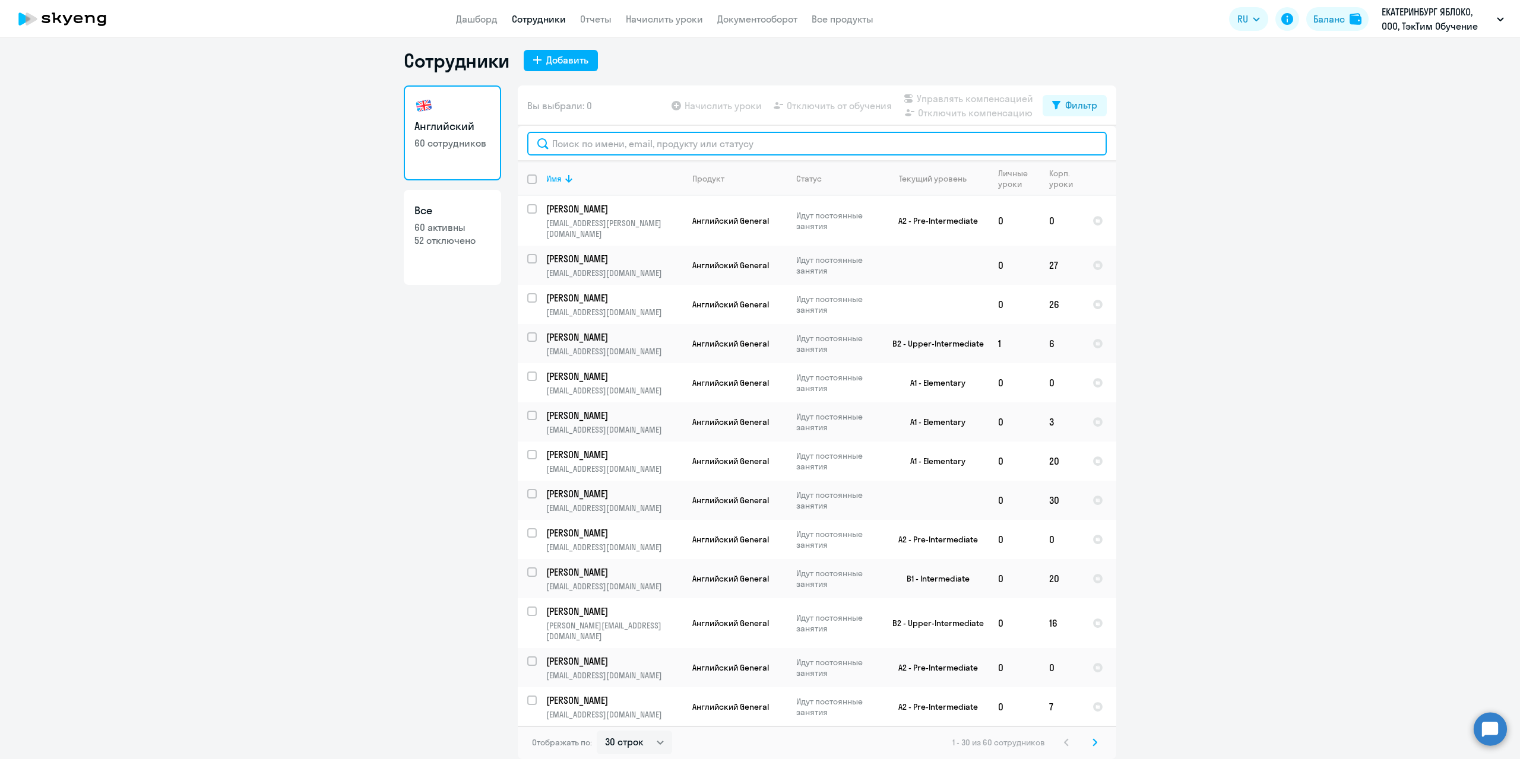
click at [617, 149] on input "text" at bounding box center [816, 144] width 579 height 24
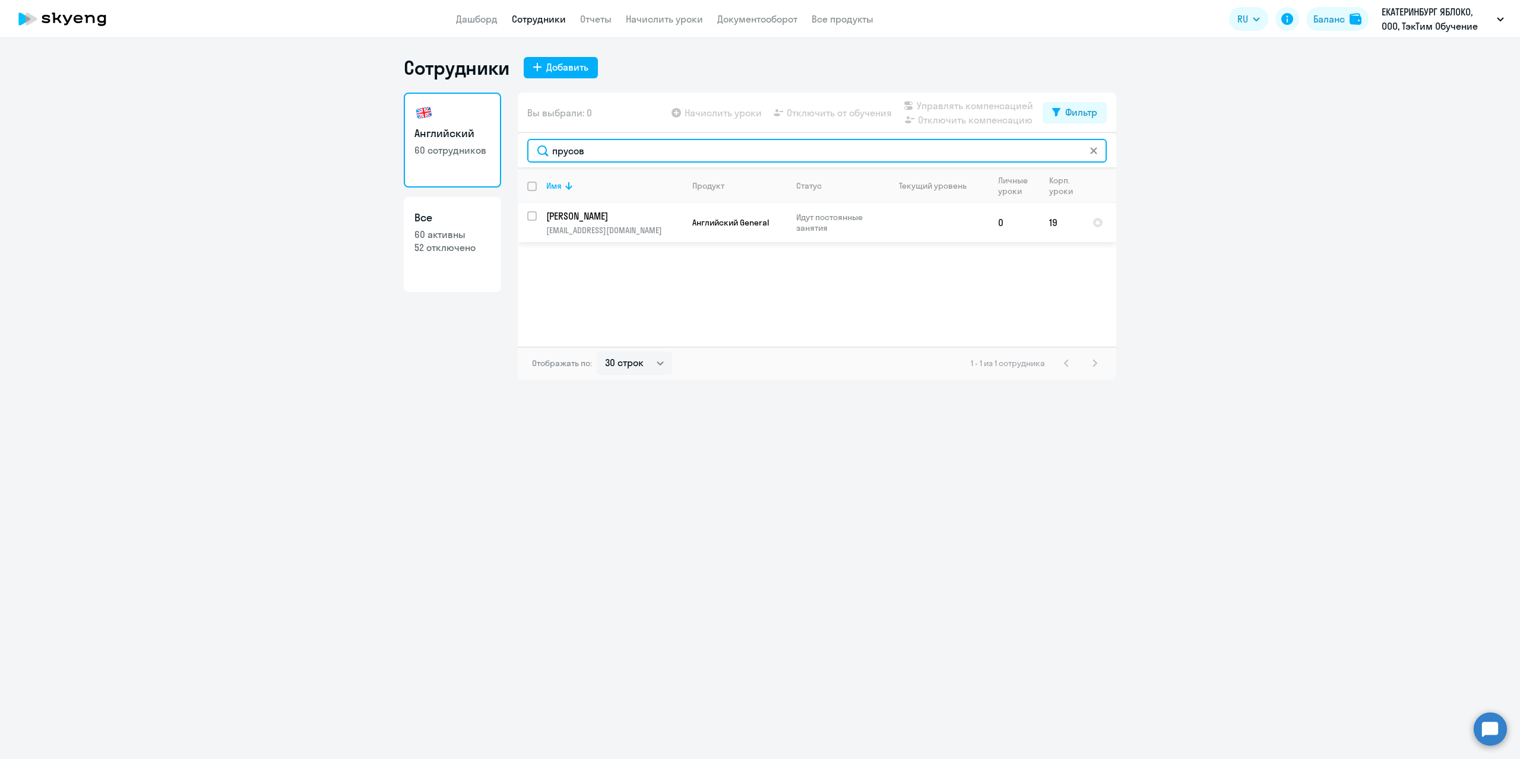
type input "прусов"
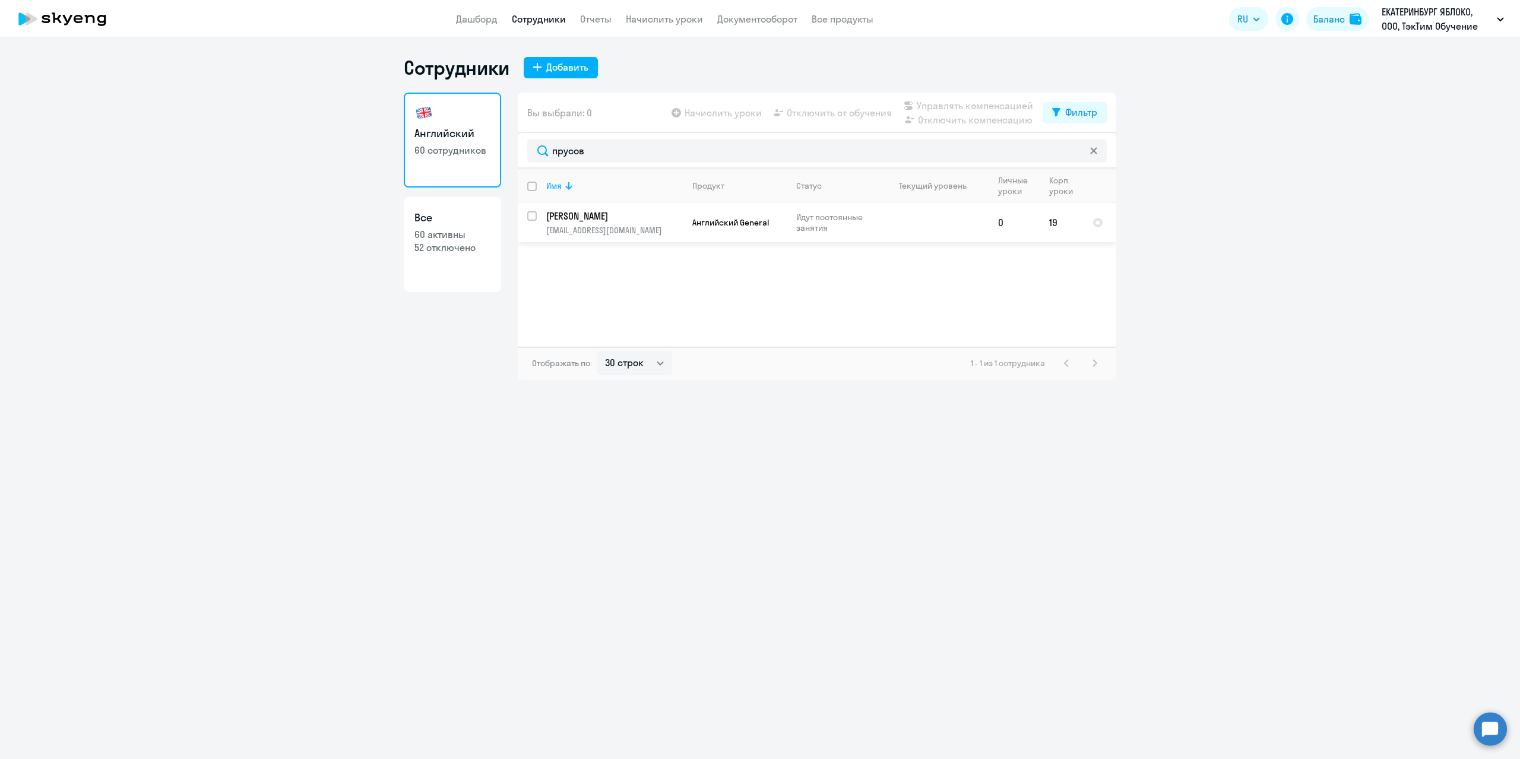
click at [613, 221] on p "[PERSON_NAME]" at bounding box center [613, 216] width 134 height 13
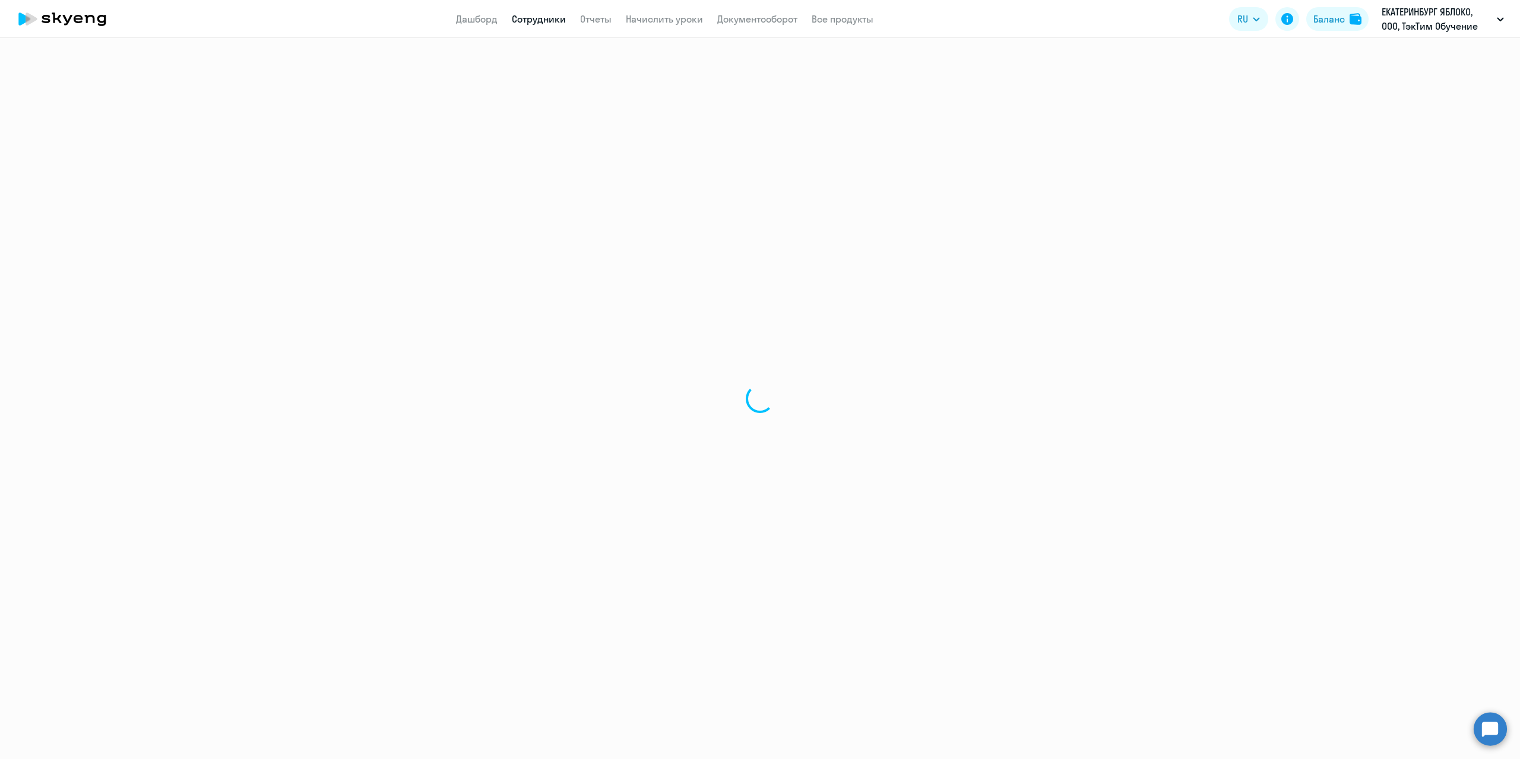
select select "english"
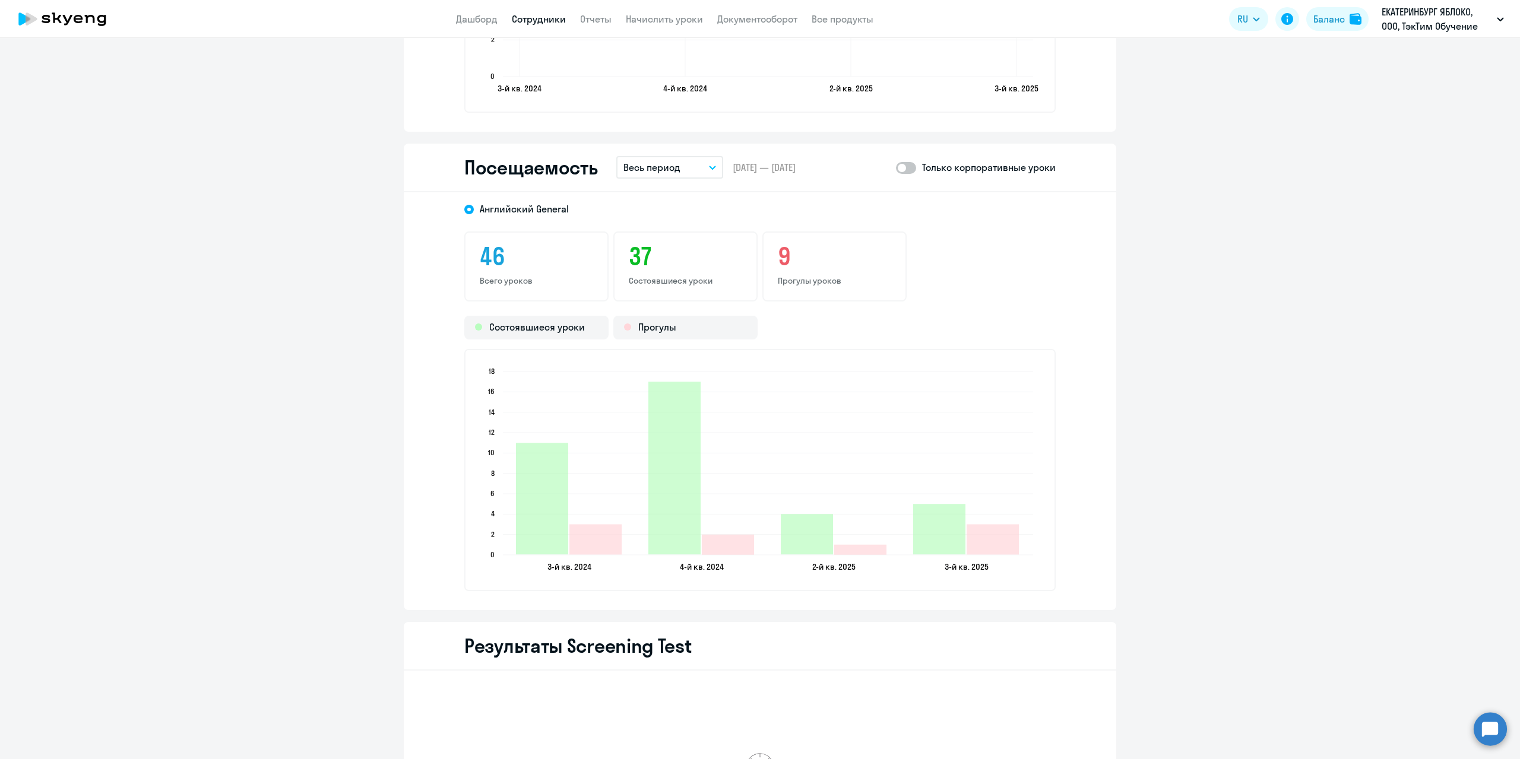
scroll to position [1306, 0]
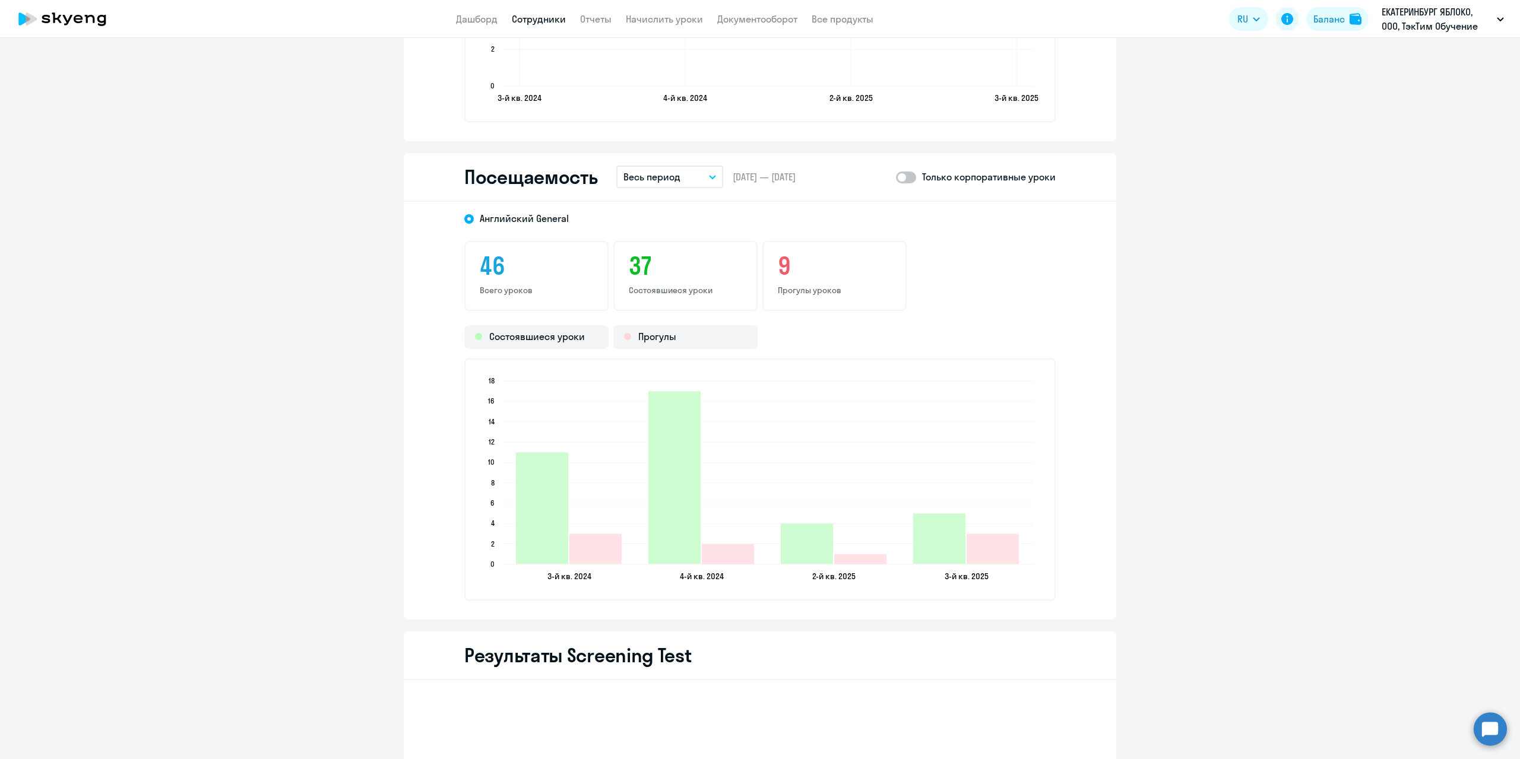
click at [704, 173] on button "Весь период" at bounding box center [669, 177] width 107 height 23
click at [682, 239] on li "Прошлый месяц" at bounding box center [678, 240] width 125 height 30
